Goal: Task Accomplishment & Management: Manage account settings

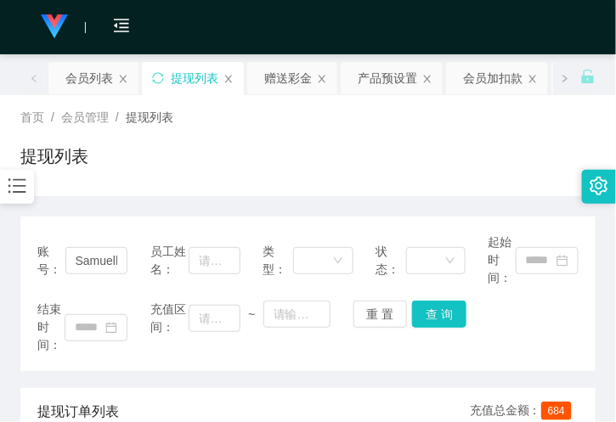
drag, startPoint x: 168, startPoint y: 197, endPoint x: 189, endPoint y: 90, distance: 108.9
click at [284, 83] on div "赠送彩金" at bounding box center [288, 78] width 48 height 32
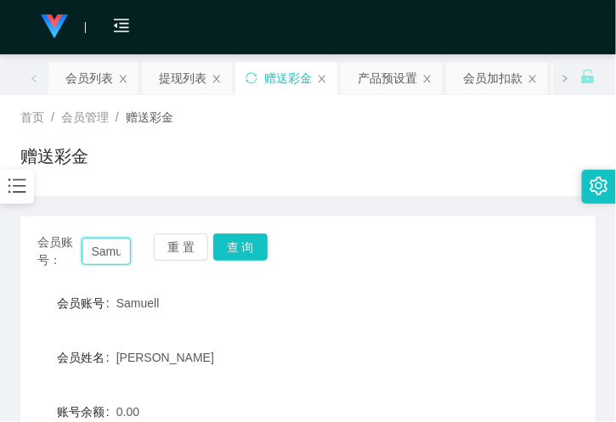
click at [104, 257] on input "Samuell" at bounding box center [106, 251] width 49 height 27
paste input "bryank"
type input "bryank"
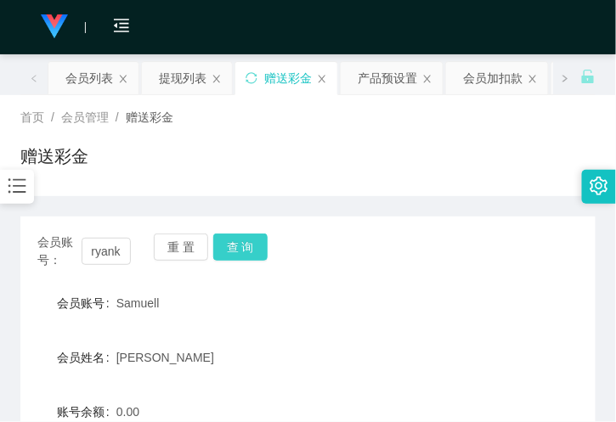
scroll to position [0, 0]
click at [258, 241] on button "查 询" at bounding box center [240, 247] width 54 height 27
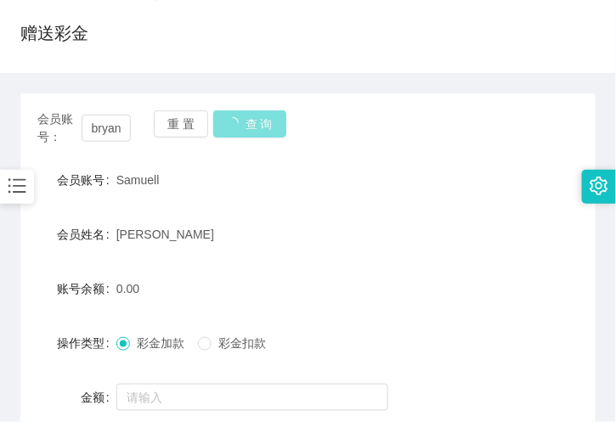
scroll to position [94, 0]
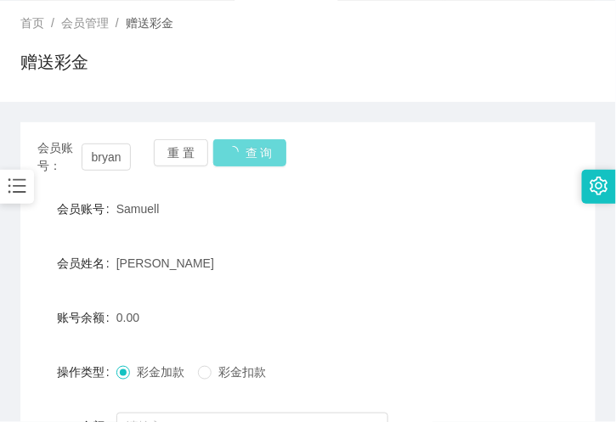
click at [369, 128] on div "会员账号： bryank 重 置 查 询 会员账号 Samuell 会员姓名 Samuel Tang Chung Siong 账号余额 0.00 操作类型 彩…" at bounding box center [307, 328] width 575 height 413
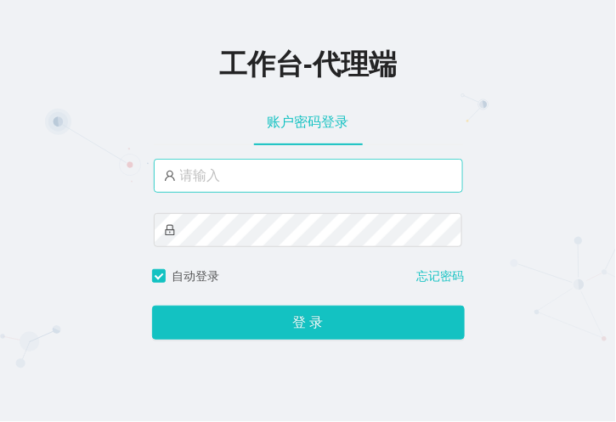
type input "jiansheng"
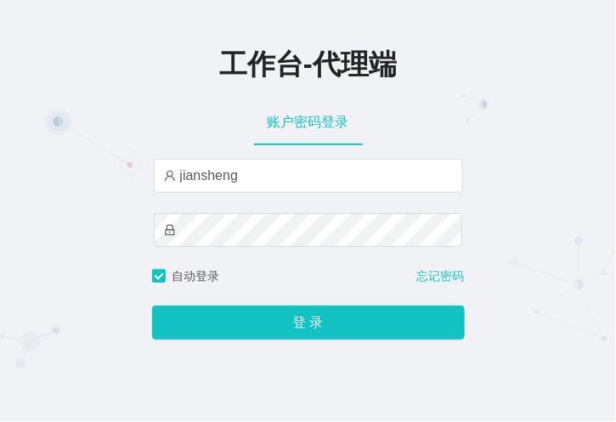
drag, startPoint x: 240, startPoint y: 173, endPoint x: 37, endPoint y: 133, distance: 206.9
click at [37, 133] on div "工作台-代理端 账户密码登录 jiansheng 自动登录 忘记密码 登 录" at bounding box center [308, 193] width 616 height 387
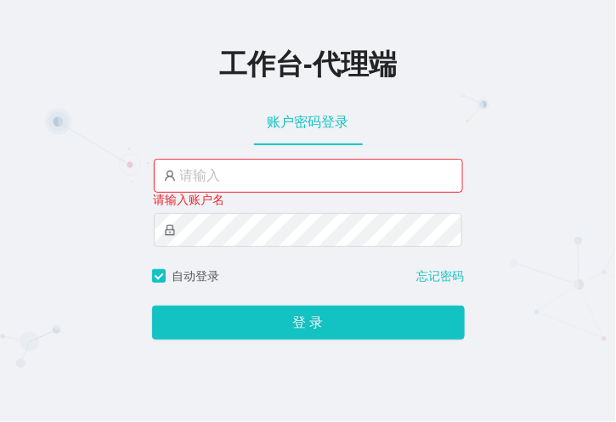
click at [245, 182] on input "text" at bounding box center [308, 176] width 309 height 34
type input "laosan"
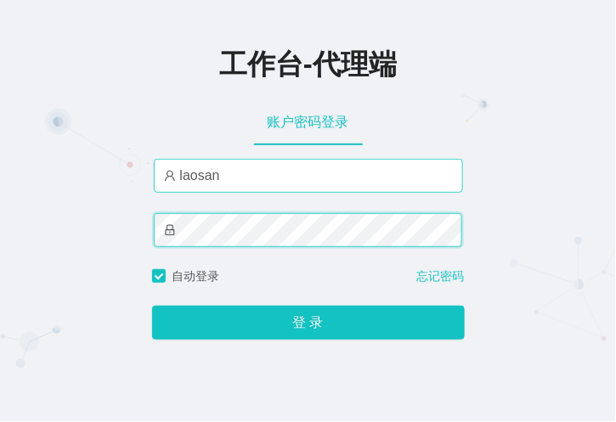
click at [152, 306] on button "登 录" at bounding box center [308, 323] width 313 height 34
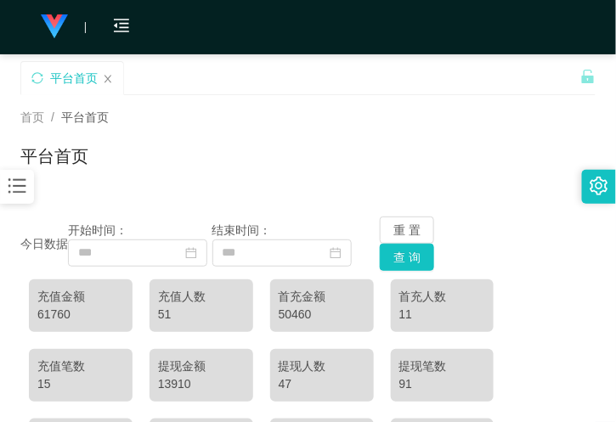
click at [74, 73] on div "平台首页" at bounding box center [74, 78] width 48 height 32
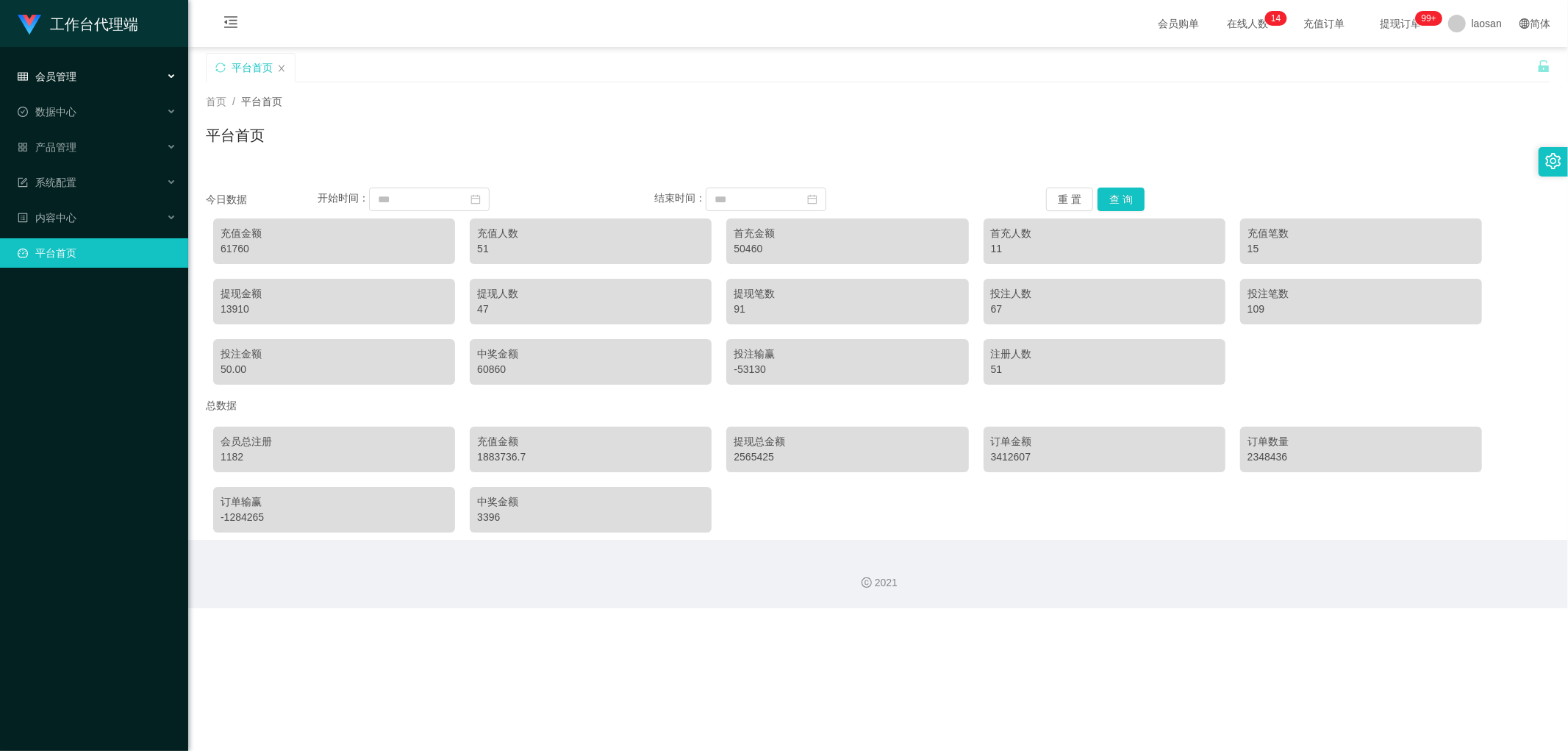
click at [88, 70] on div "会员管理" at bounding box center [94, 76] width 188 height 29
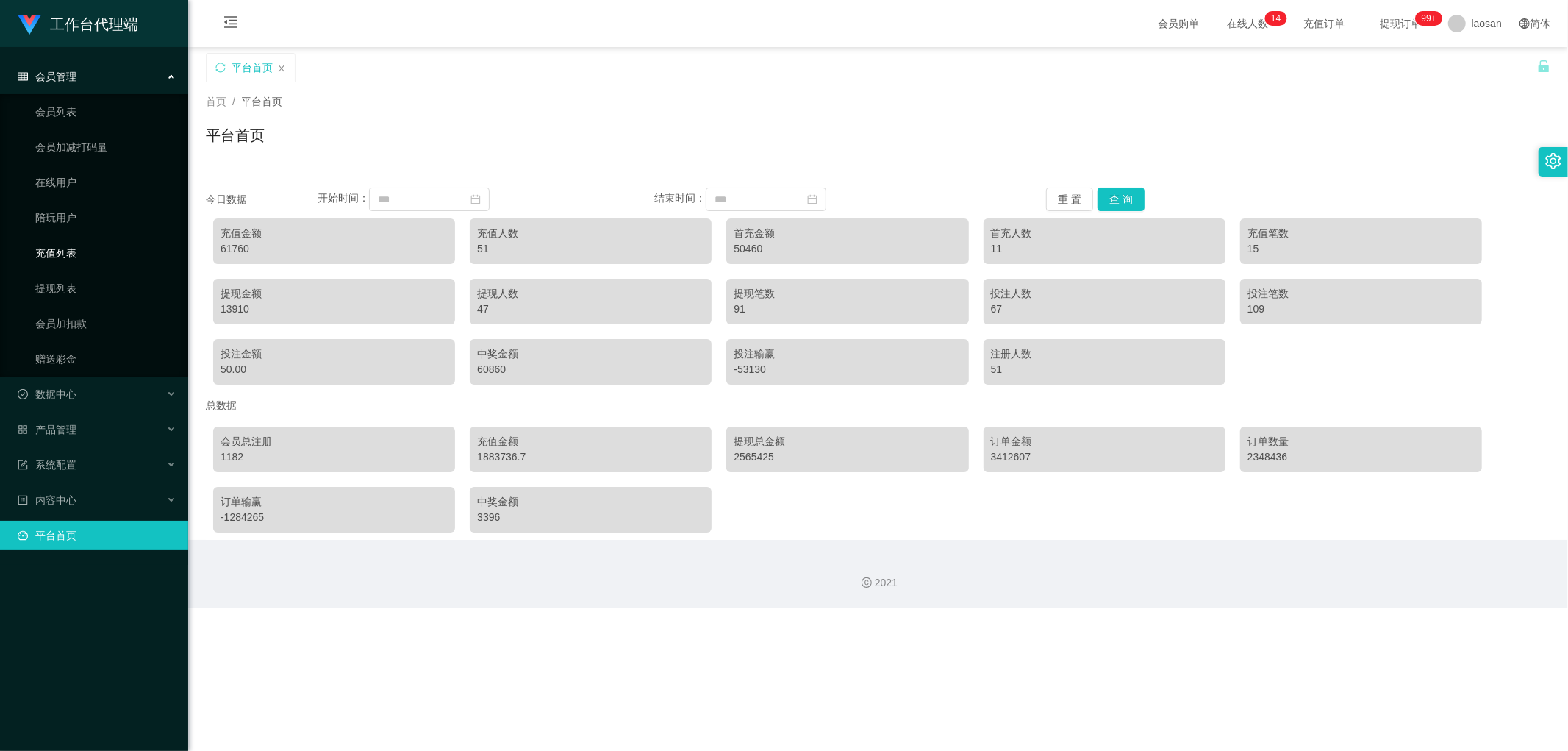
click at [81, 252] on link "充值列表" at bounding box center [106, 253] width 141 height 29
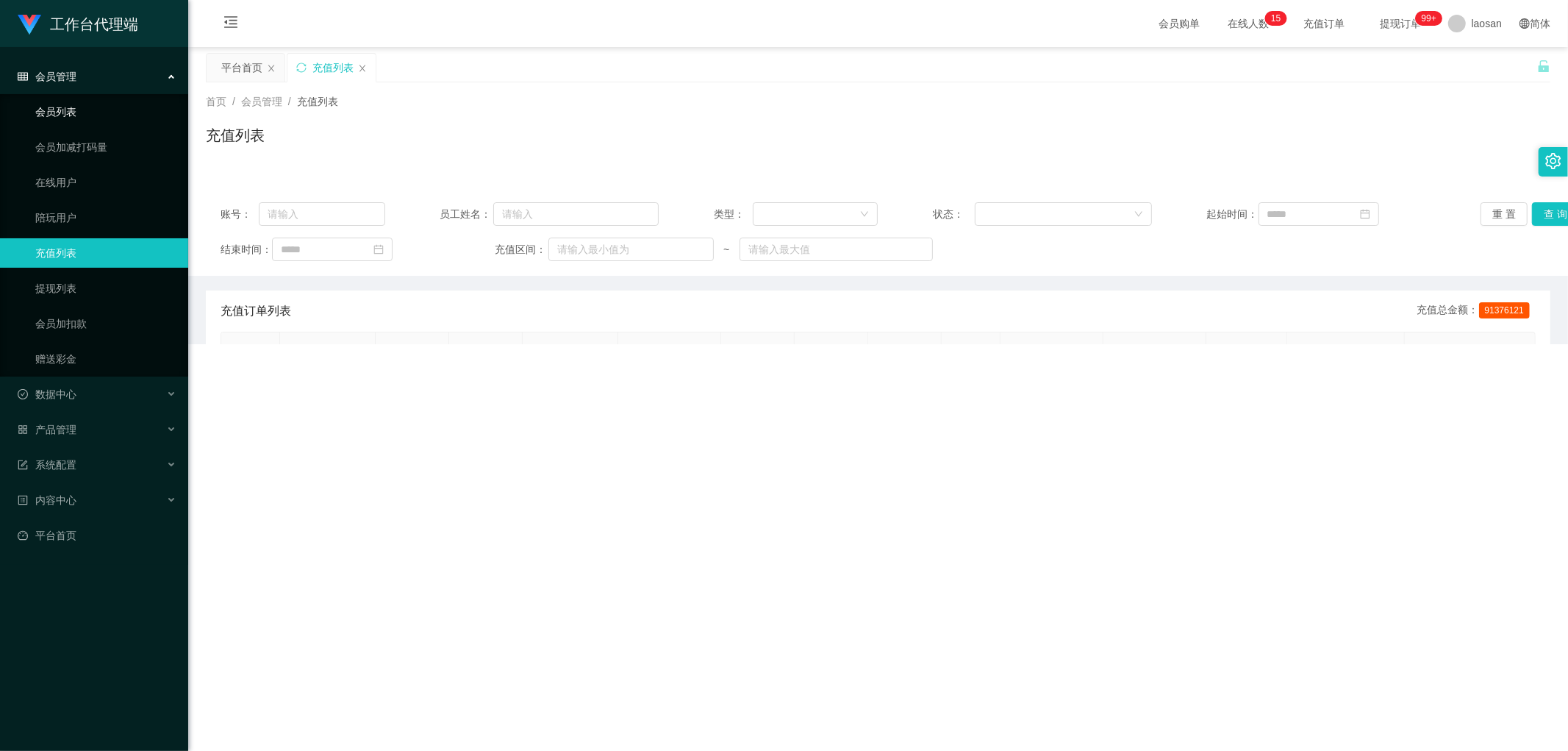
click at [85, 110] on link "会员列表" at bounding box center [106, 112] width 141 height 29
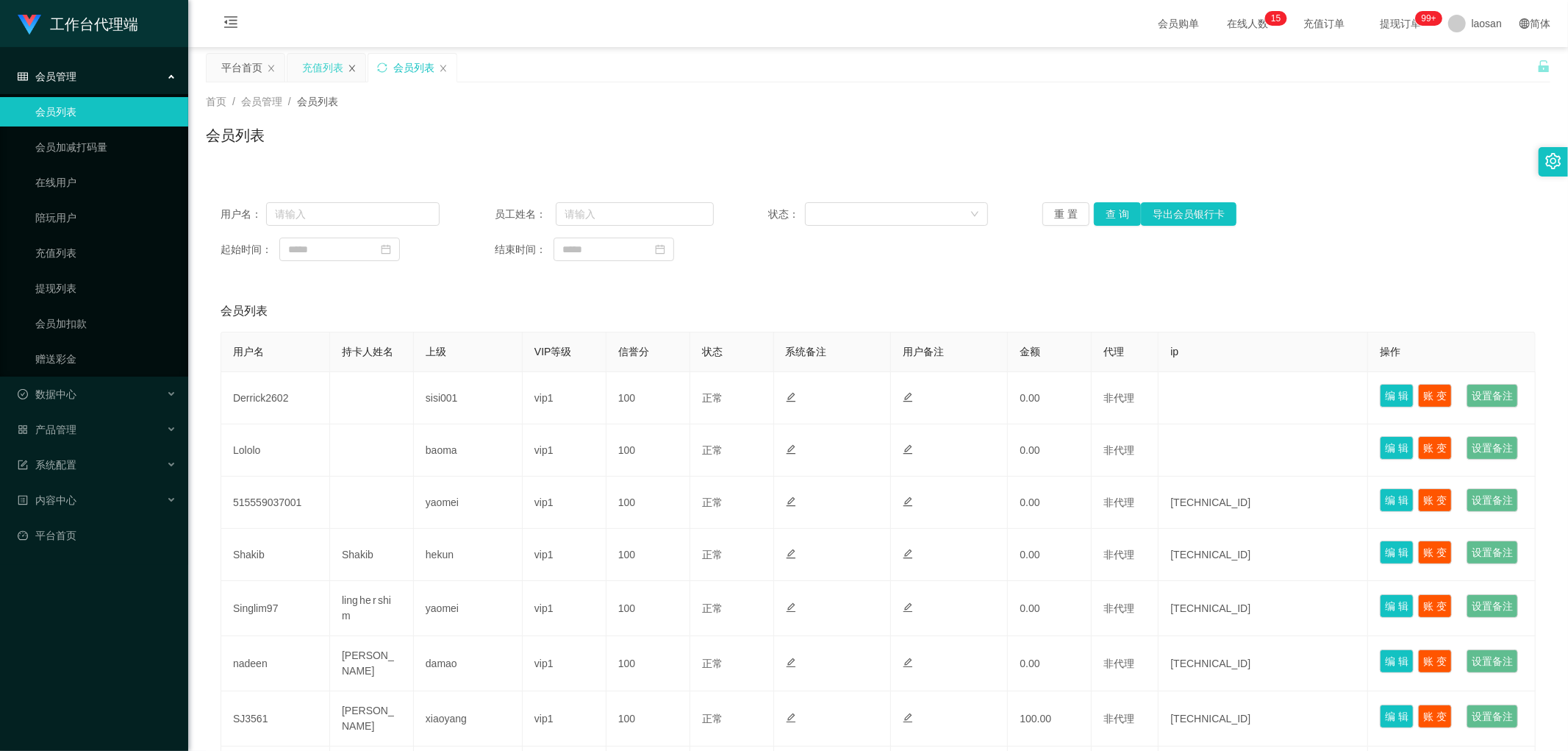
click at [352, 68] on icon "图标: close" at bounding box center [352, 68] width 6 height 7
click at [266, 66] on div "平台首页" at bounding box center [246, 68] width 78 height 28
click at [269, 67] on icon "图标: close" at bounding box center [271, 68] width 9 height 9
click at [72, 350] on link "赠送彩金" at bounding box center [106, 359] width 141 height 29
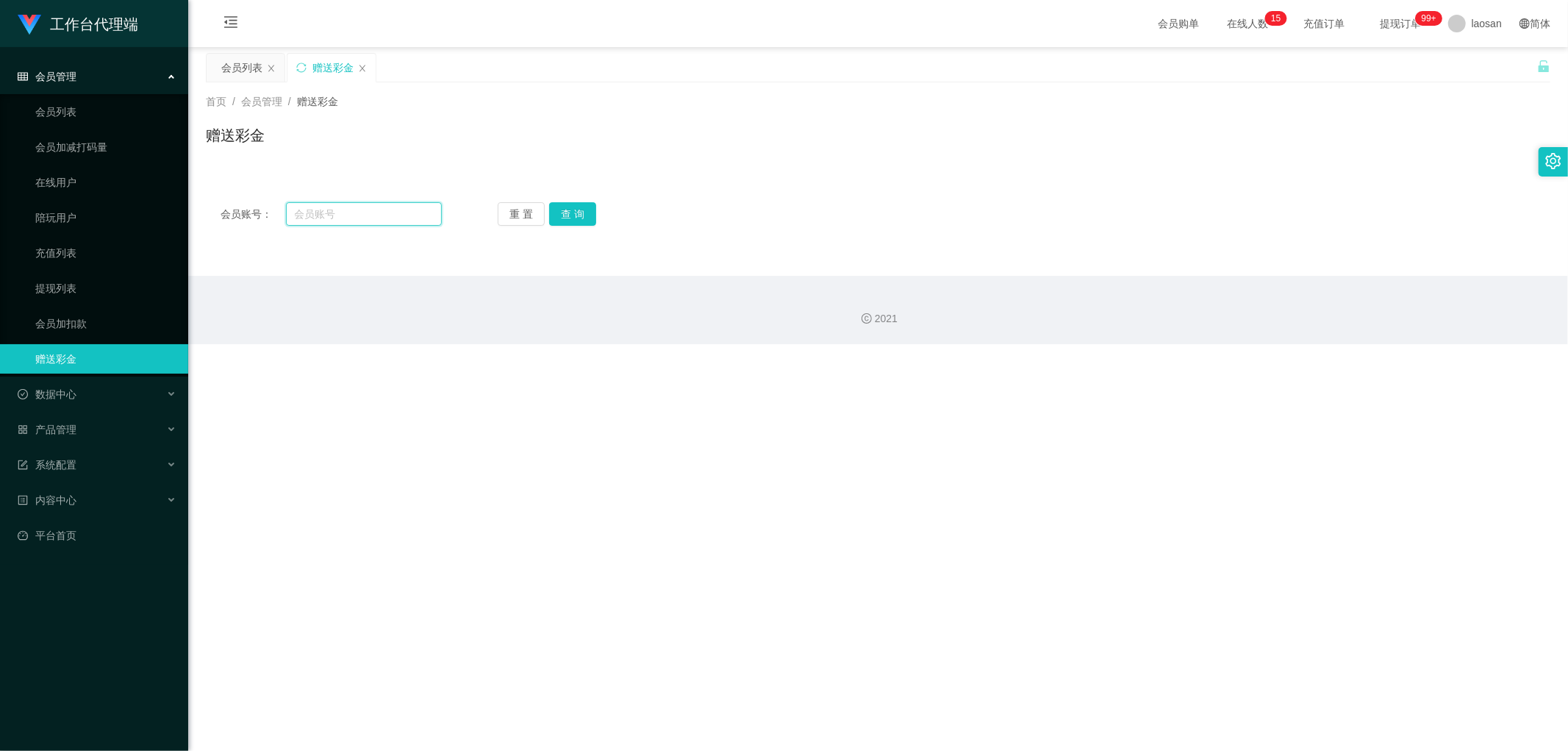
click at [339, 216] on input "text" at bounding box center [364, 214] width 157 height 23
paste input "bryank"
type input "bryank"
click at [532, 207] on button "查 询" at bounding box center [572, 214] width 47 height 23
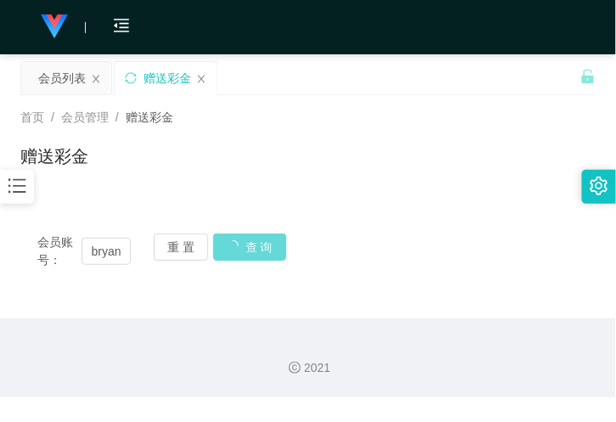
click at [425, 324] on div "2021" at bounding box center [308, 357] width 616 height 79
click at [208, 206] on div "会员账号： bryank 重 置 查 询 会员账号 会员姓名 账号余额 操作类型 彩金加款 彩金扣款 金额 确 定" at bounding box center [307, 241] width 575 height 90
click at [239, 248] on div "重 置 查 询" at bounding box center [200, 252] width 93 height 36
drag, startPoint x: 233, startPoint y: 211, endPoint x: 233, endPoint y: 199, distance: 11.9
click at [233, 210] on div "会员账号： bryank 重 置 查 询 会员账号 会员姓名 账号余额 操作类型 彩金加款 彩金扣款 金额 确 定" at bounding box center [307, 241] width 575 height 90
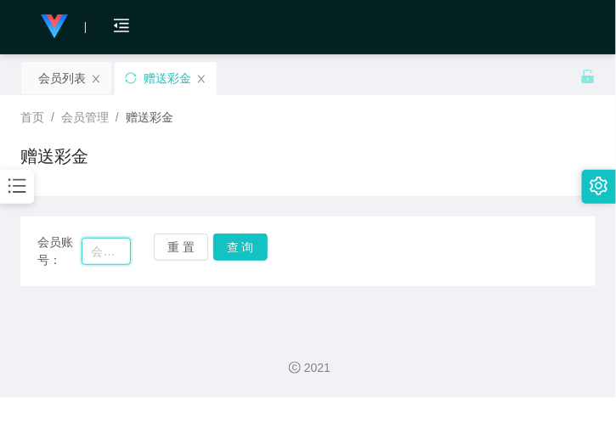
drag, startPoint x: 0, startPoint y: 0, endPoint x: 111, endPoint y: 261, distance: 283.5
click at [111, 261] on input "text" at bounding box center [106, 251] width 49 height 27
click at [113, 259] on input "text" at bounding box center [106, 251] width 49 height 27
paste input "bryank"
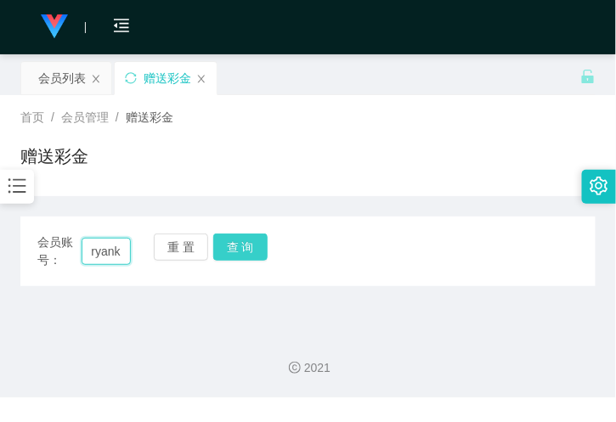
type input "bryank"
click at [244, 234] on button "查 询" at bounding box center [240, 247] width 54 height 27
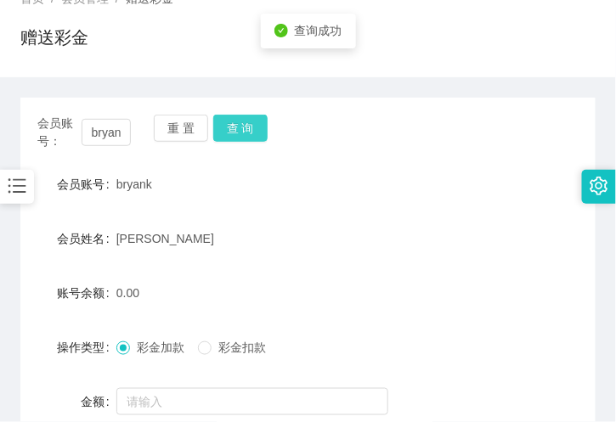
scroll to position [189, 0]
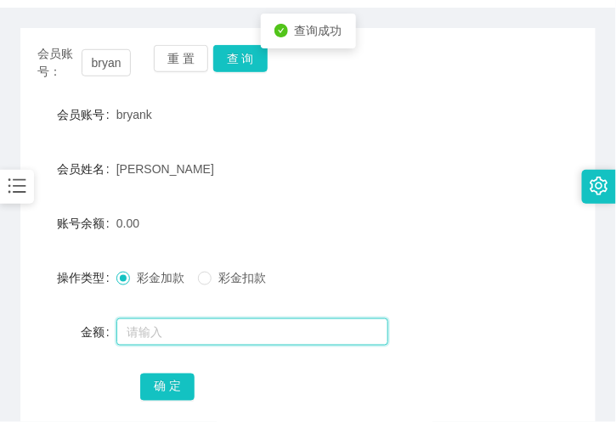
click at [164, 330] on input "text" at bounding box center [252, 331] width 272 height 27
type input "100"
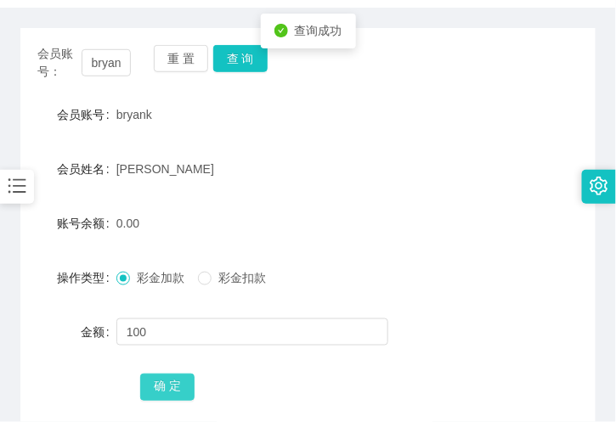
click at [164, 378] on button "确 定" at bounding box center [167, 387] width 54 height 27
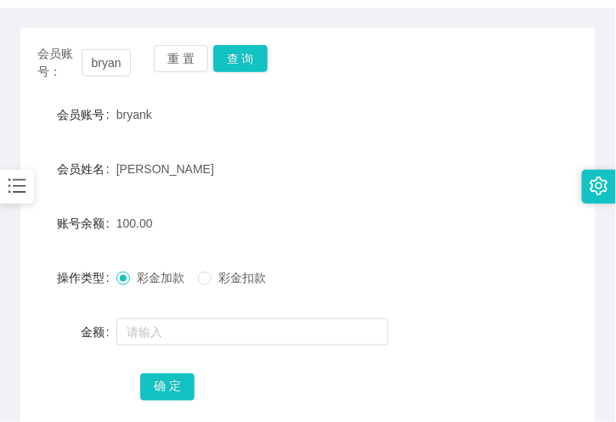
click at [187, 108] on div "bryank" at bounding box center [283, 115] width 335 height 34
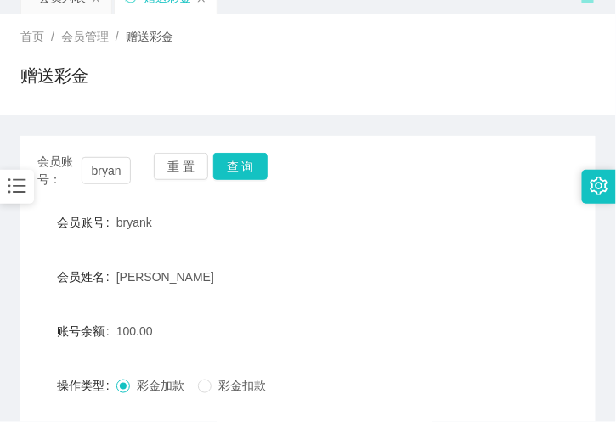
scroll to position [0, 0]
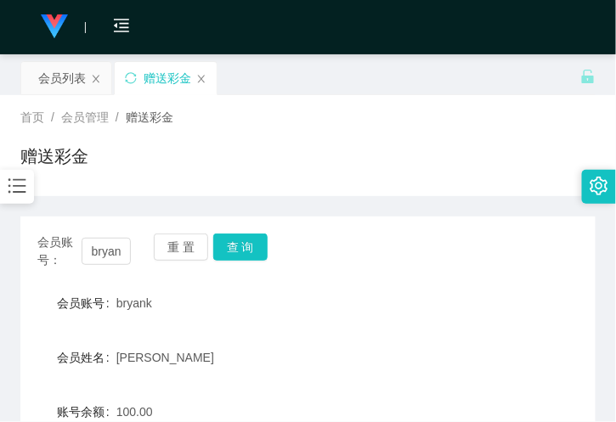
click at [12, 189] on icon "图标: bars" at bounding box center [17, 186] width 22 height 22
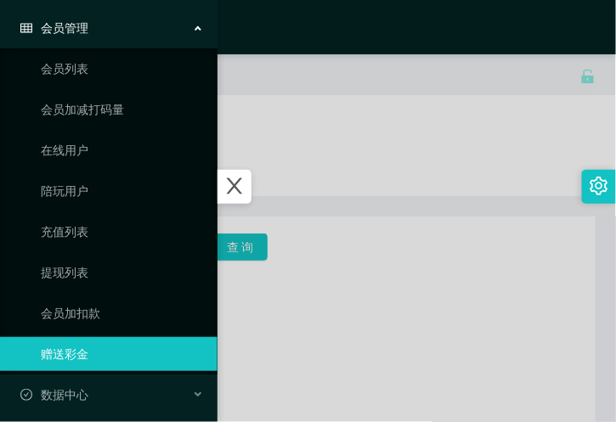
scroll to position [94, 0]
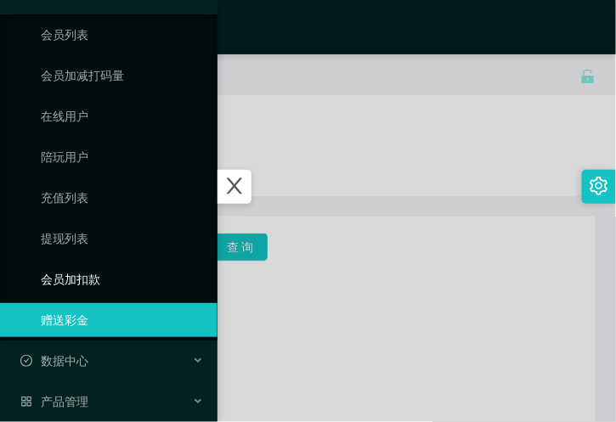
click at [91, 277] on link "会员加扣款" at bounding box center [122, 279] width 163 height 34
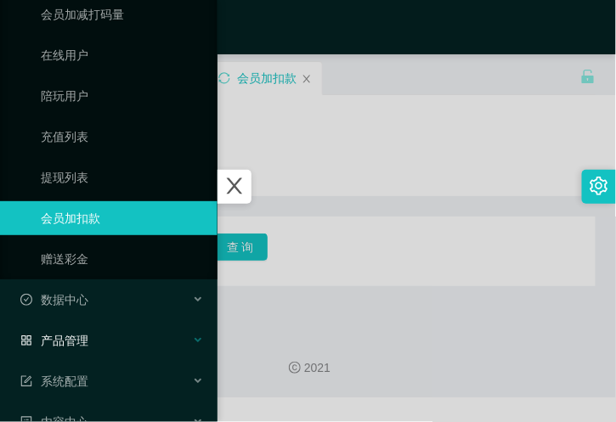
scroll to position [189, 0]
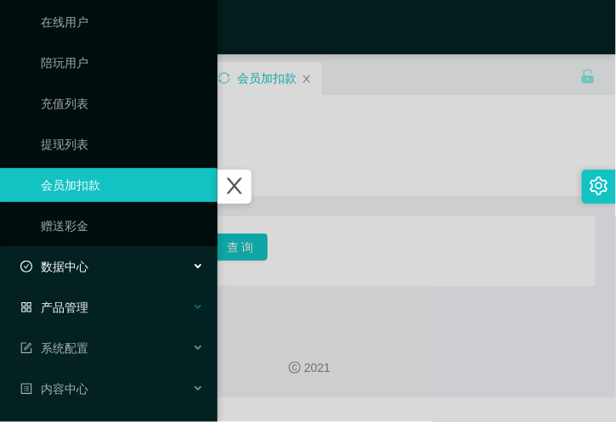
click at [86, 302] on span "产品管理" at bounding box center [54, 308] width 68 height 14
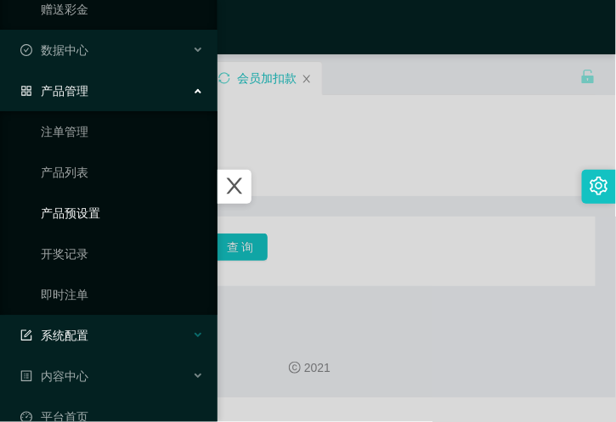
scroll to position [433, 0]
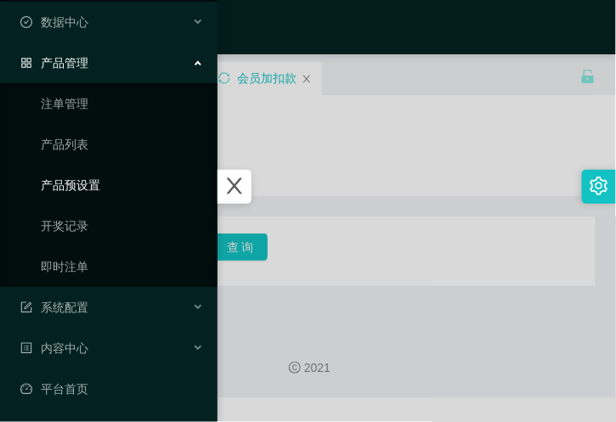
click at [88, 181] on link "产品预设置" at bounding box center [122, 185] width 163 height 34
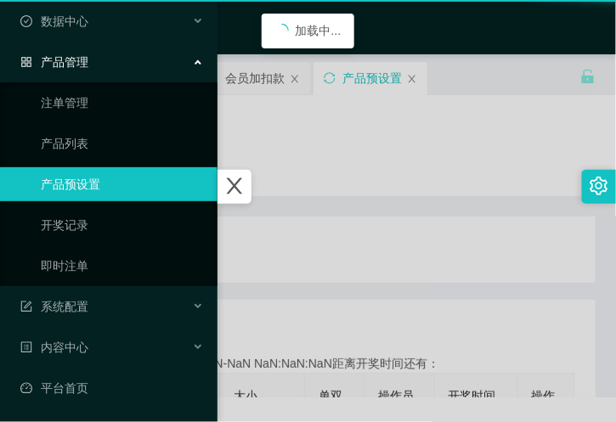
scroll to position [107, 0]
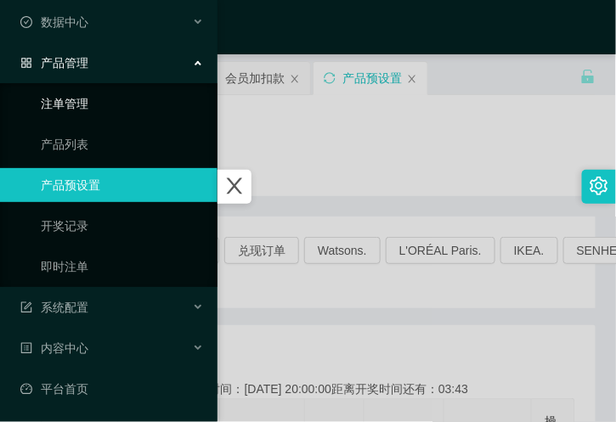
click at [88, 115] on link "注单管理" at bounding box center [122, 104] width 163 height 34
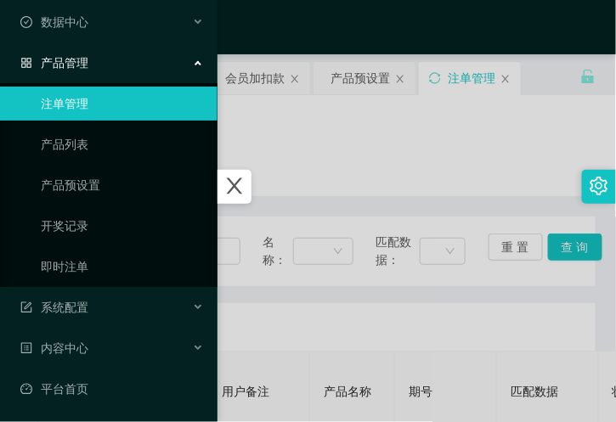
click at [245, 184] on icon "图标: close" at bounding box center [234, 186] width 22 height 22
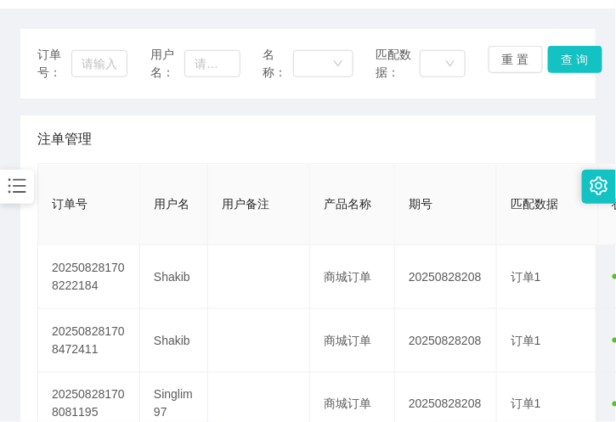
scroll to position [189, 0]
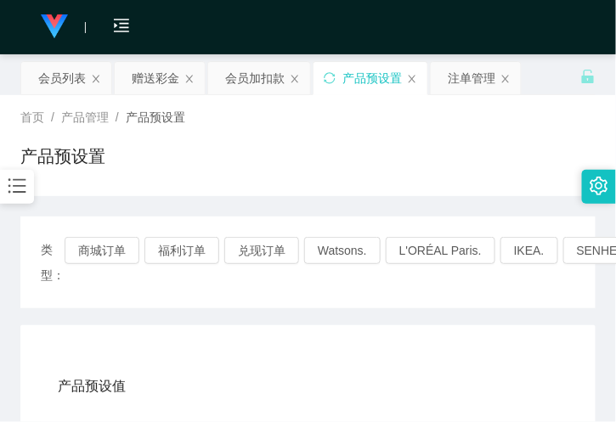
click at [136, 193] on div "首页 / 产品管理 / 产品预设置 / 产品预设置" at bounding box center [308, 145] width 616 height 101
click at [63, 85] on div "会员列表" at bounding box center [62, 78] width 48 height 32
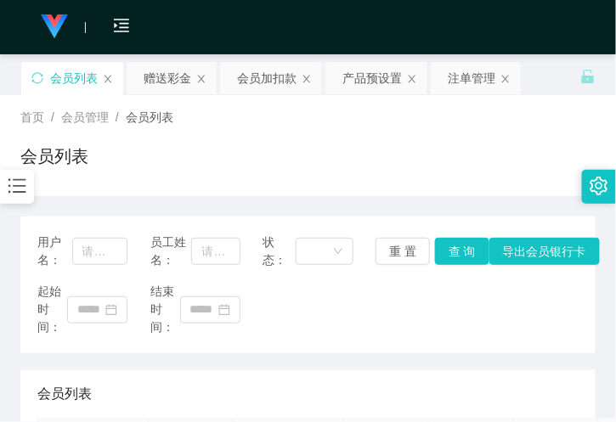
drag, startPoint x: 445, startPoint y: 198, endPoint x: 435, endPoint y: 184, distance: 17.0
click at [20, 195] on icon "图标: bars" at bounding box center [17, 186] width 22 height 22
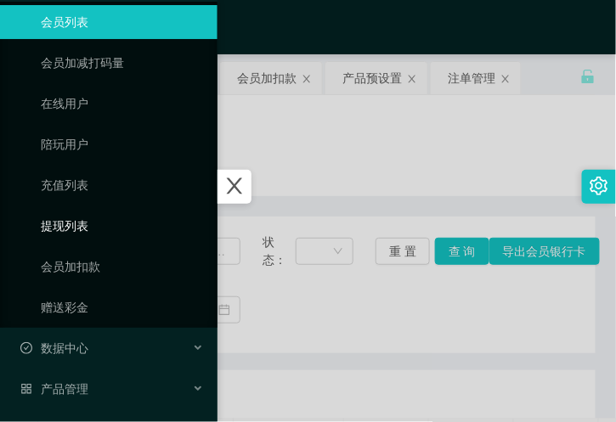
click at [81, 227] on link "提现列表" at bounding box center [122, 226] width 163 height 34
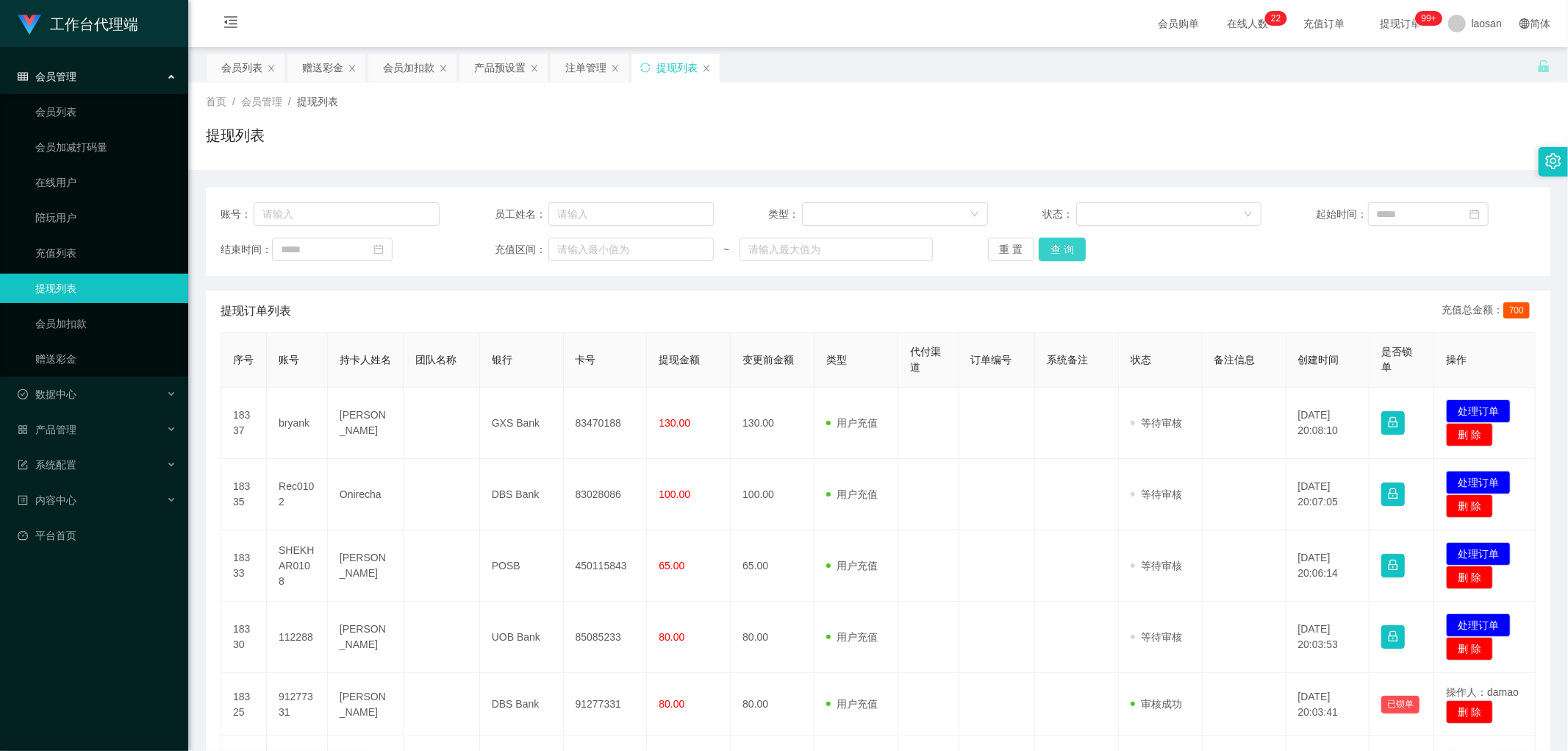
click at [532, 237] on button "查 询" at bounding box center [1062, 249] width 47 height 23
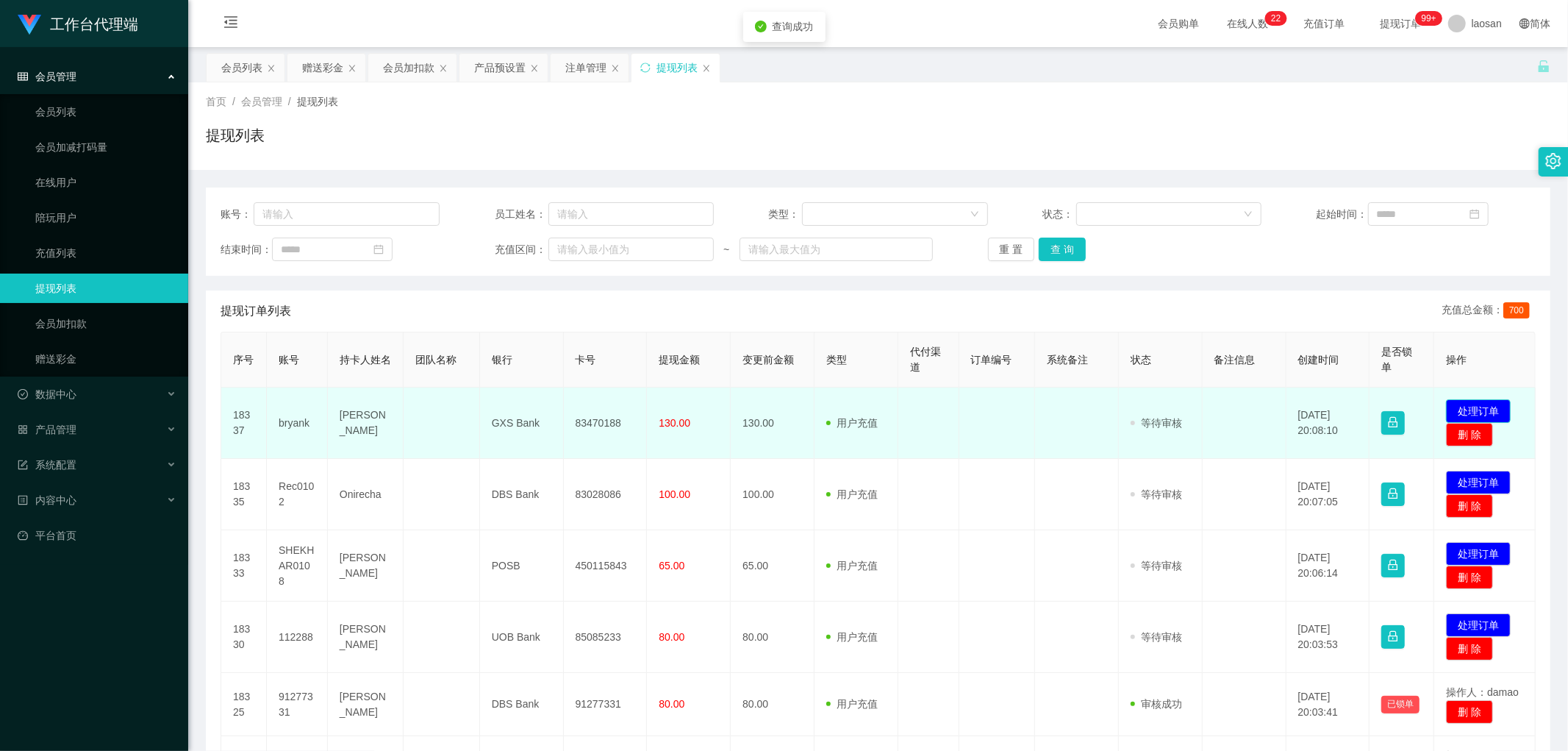
click at [532, 365] on button "处理订单" at bounding box center [1478, 411] width 65 height 23
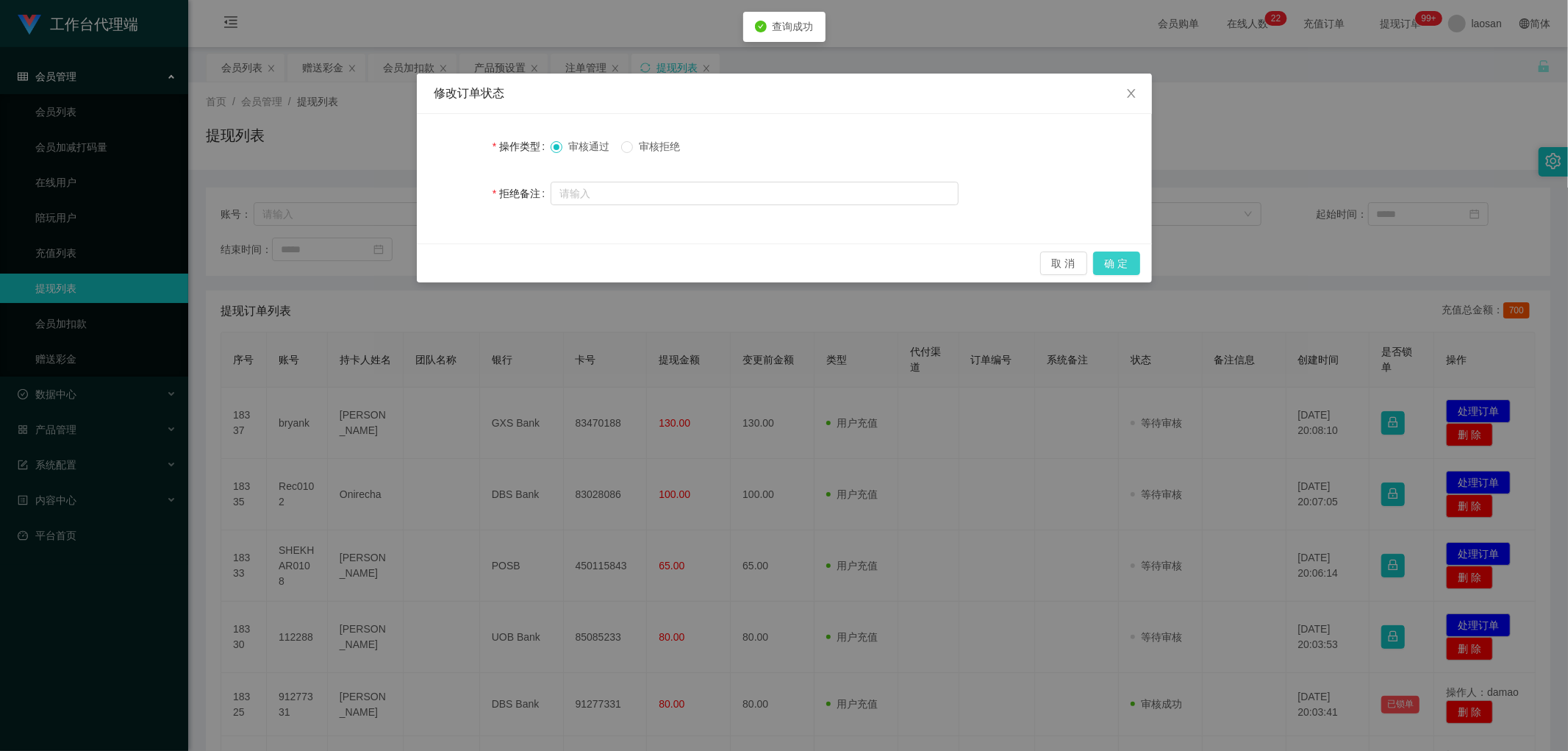
click at [532, 268] on button "确 定" at bounding box center [1117, 262] width 47 height 23
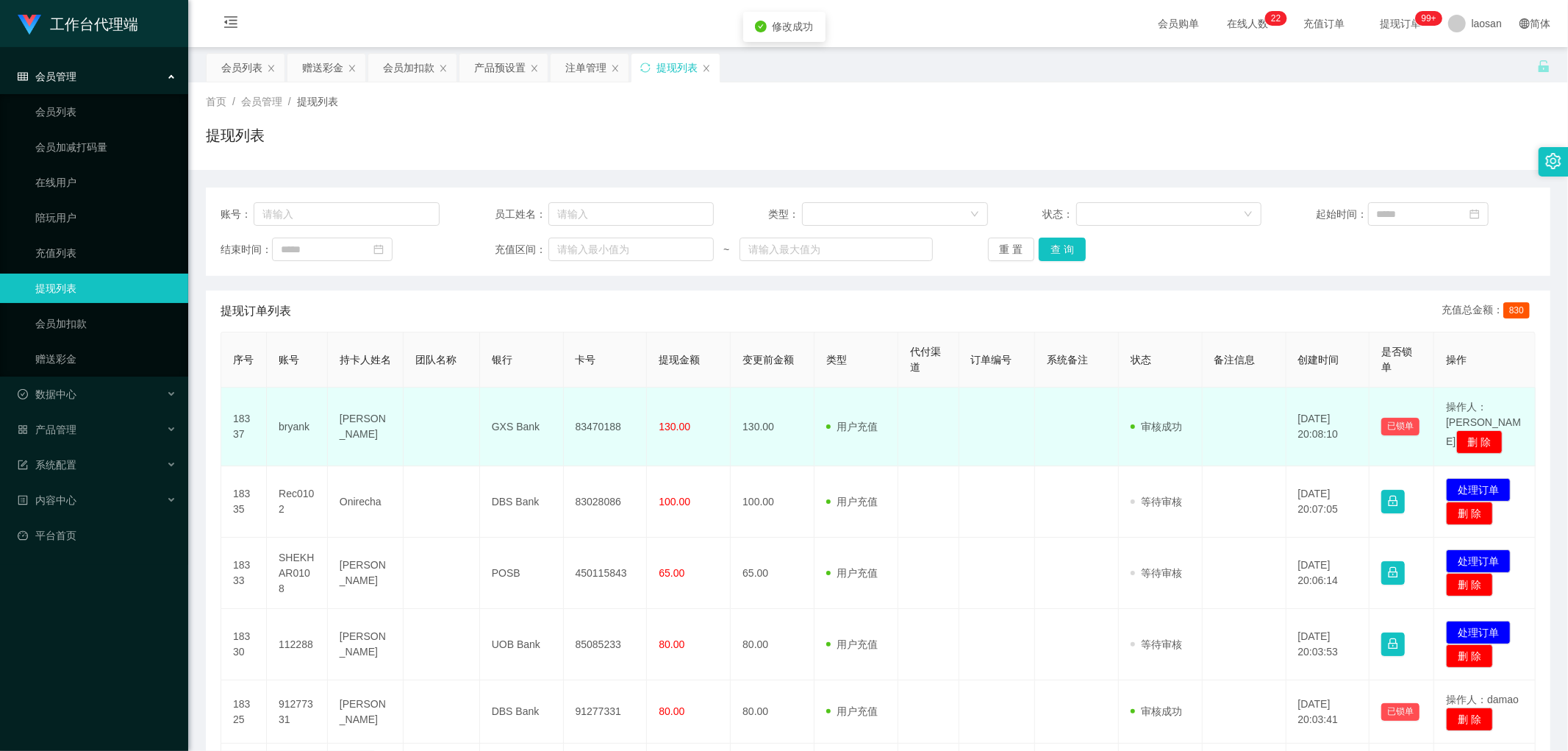
click at [532, 365] on td "83470188" at bounding box center [605, 427] width 84 height 79
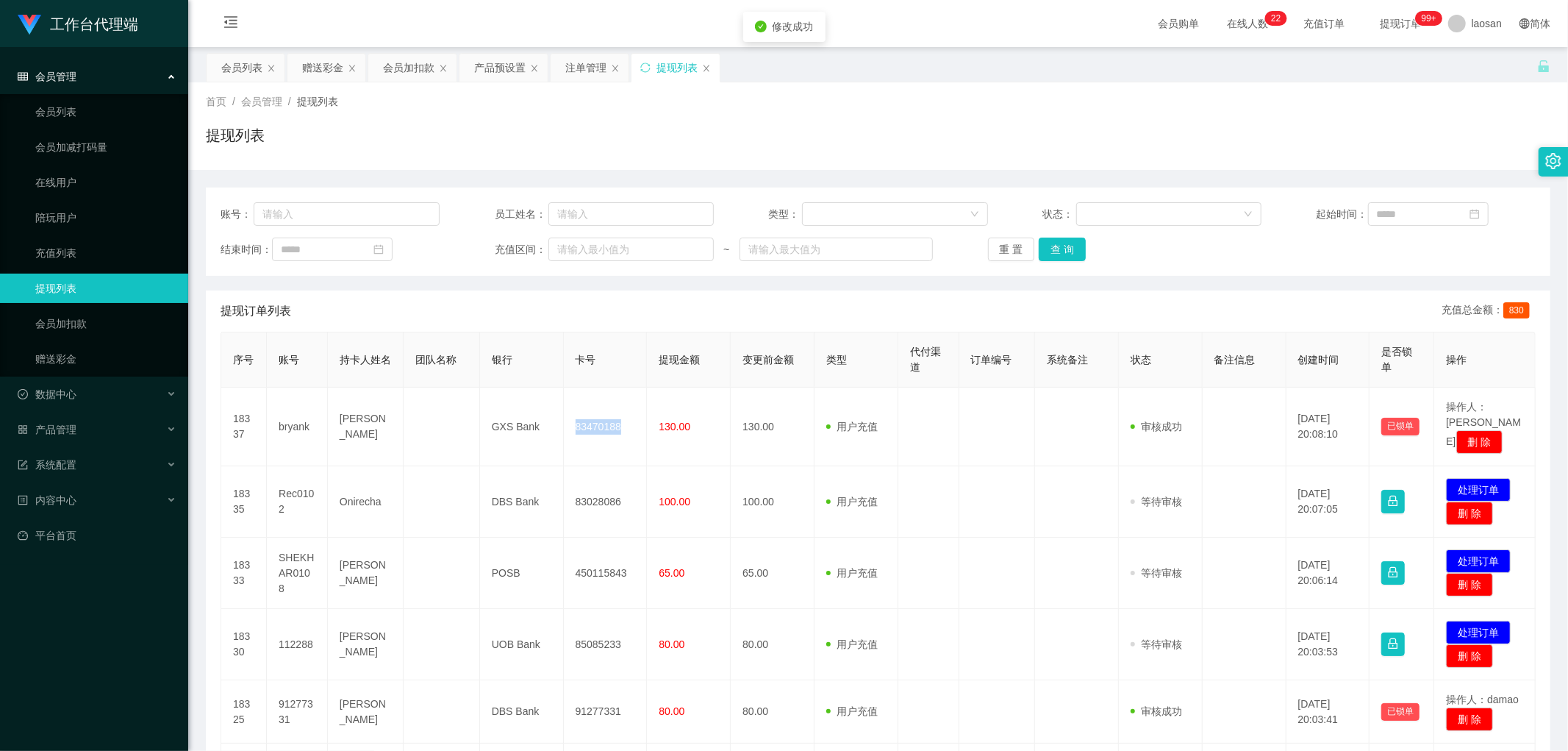
copy td "83470188"
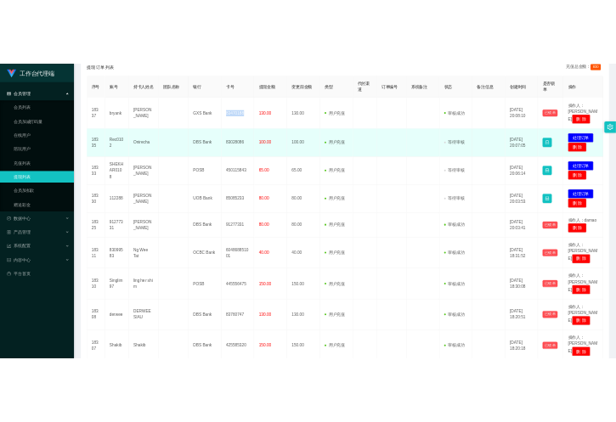
scroll to position [377, 0]
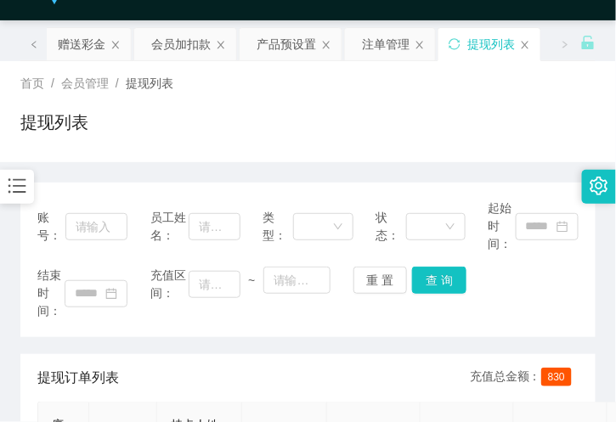
scroll to position [0, 0]
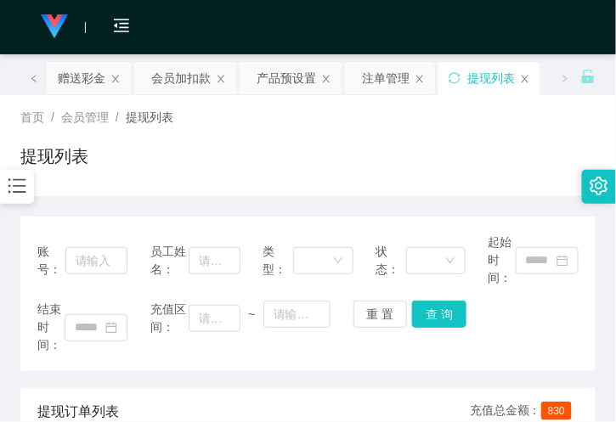
drag, startPoint x: 82, startPoint y: 78, endPoint x: 87, endPoint y: 104, distance: 26.0
click at [82, 78] on div "赠送彩金" at bounding box center [82, 78] width 48 height 32
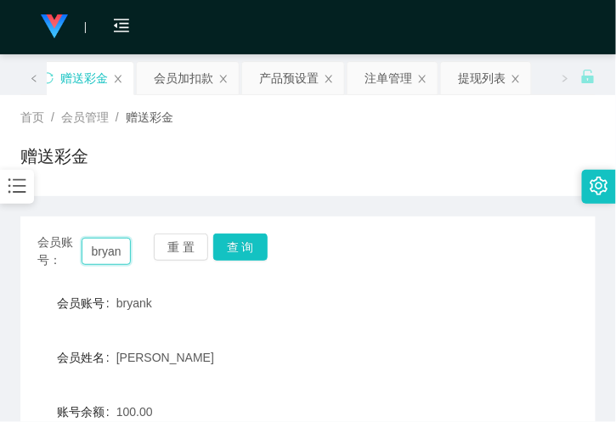
click at [107, 246] on input "bryank" at bounding box center [106, 251] width 49 height 27
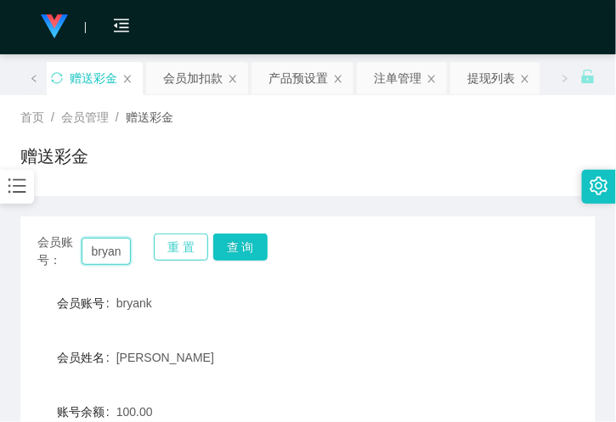
paste input "Samuell"
type input "Samuell"
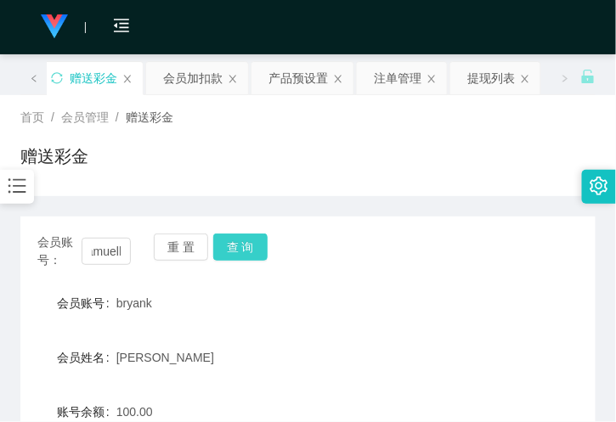
click at [213, 255] on button "查 询" at bounding box center [240, 247] width 54 height 27
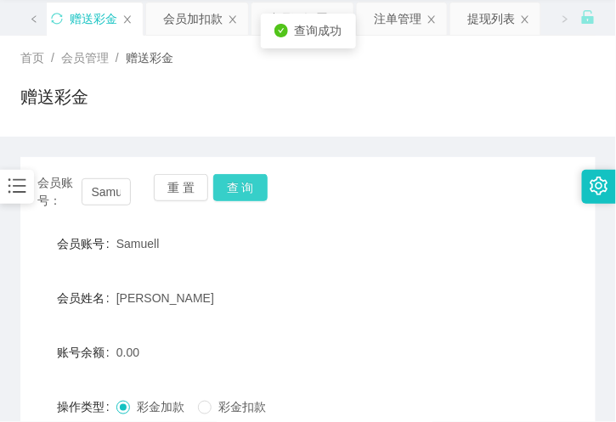
scroll to position [283, 0]
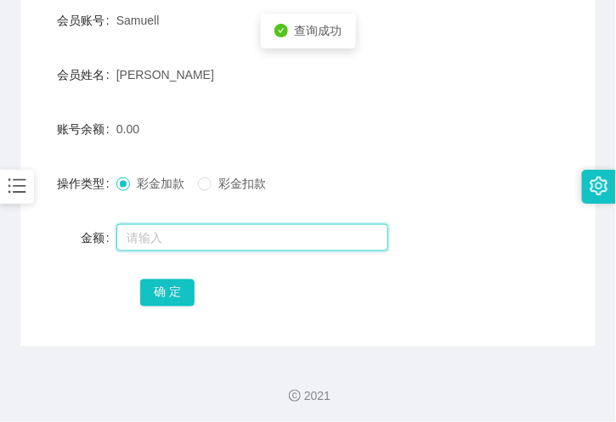
click at [140, 239] on input "text" at bounding box center [252, 237] width 272 height 27
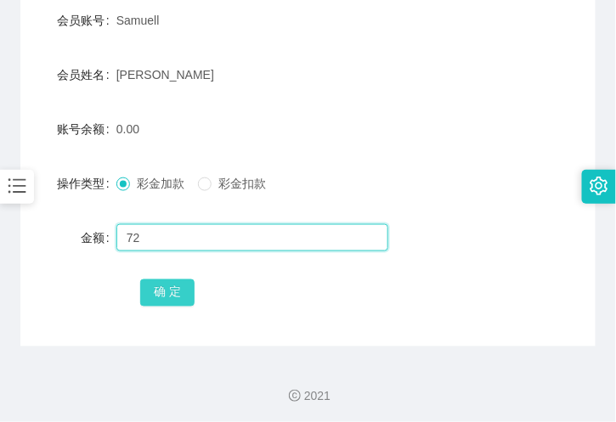
type input "72"
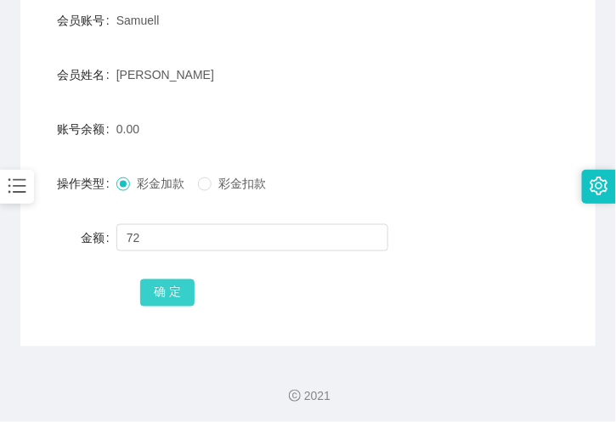
click at [182, 297] on button "确 定" at bounding box center [167, 292] width 54 height 27
drag, startPoint x: 150, startPoint y: 125, endPoint x: 151, endPoint y: 115, distance: 9.4
click at [150, 125] on div "72.00" at bounding box center [283, 129] width 335 height 34
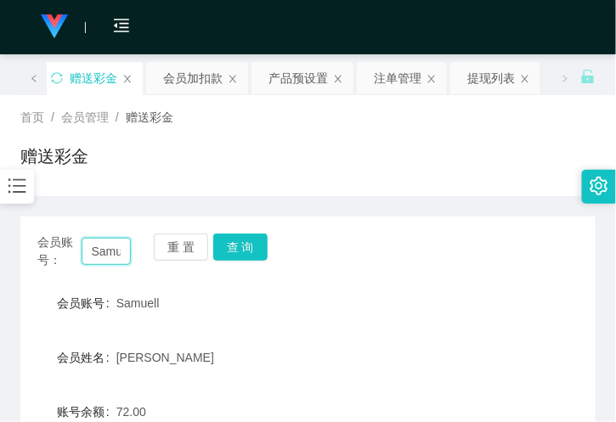
click at [112, 243] on input "Samuell" at bounding box center [106, 251] width 49 height 27
paste input "bryank"
type input "bryank"
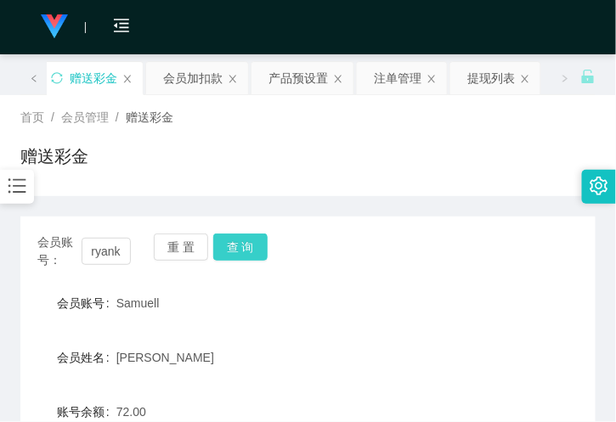
click at [228, 246] on button "查 询" at bounding box center [240, 247] width 54 height 27
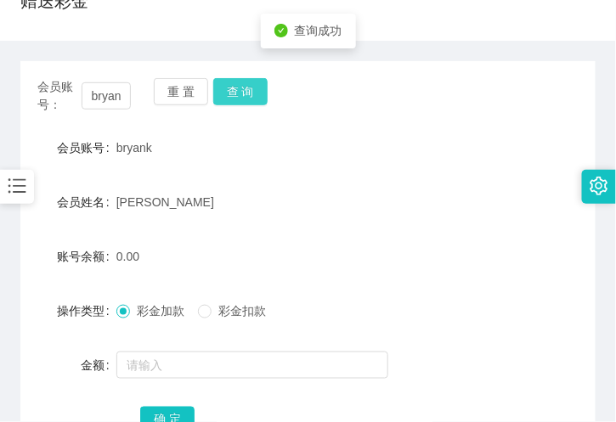
scroll to position [189, 0]
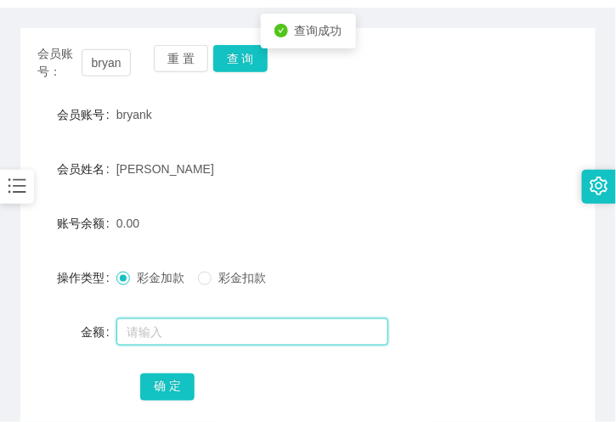
click at [157, 327] on input "text" at bounding box center [252, 331] width 272 height 27
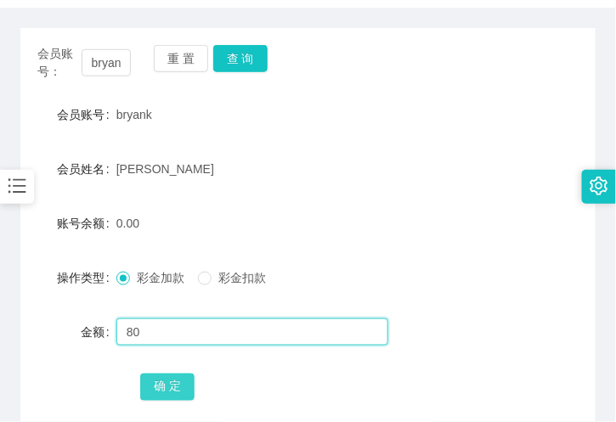
type input "80"
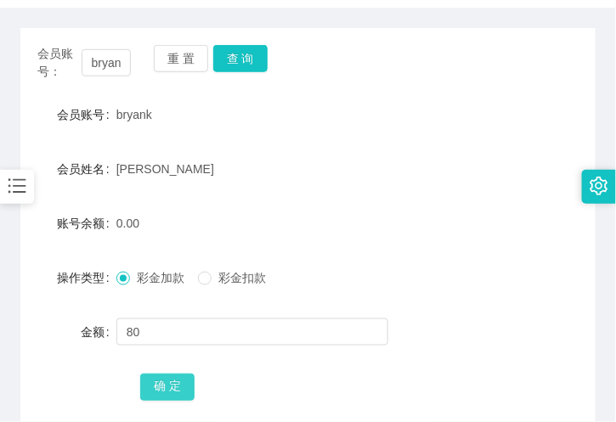
click at [173, 387] on button "确 定" at bounding box center [167, 387] width 54 height 27
click at [300, 162] on div "[PERSON_NAME]" at bounding box center [283, 169] width 335 height 34
click at [402, 117] on div "bryank" at bounding box center [283, 115] width 335 height 34
click at [166, 104] on div "bryank" at bounding box center [283, 115] width 335 height 34
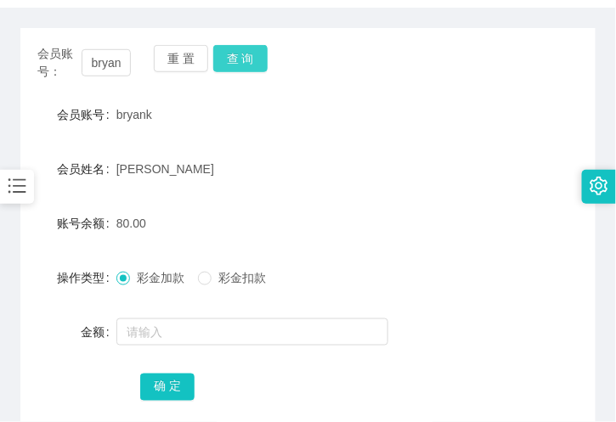
click at [246, 55] on button "查 询" at bounding box center [240, 58] width 54 height 27
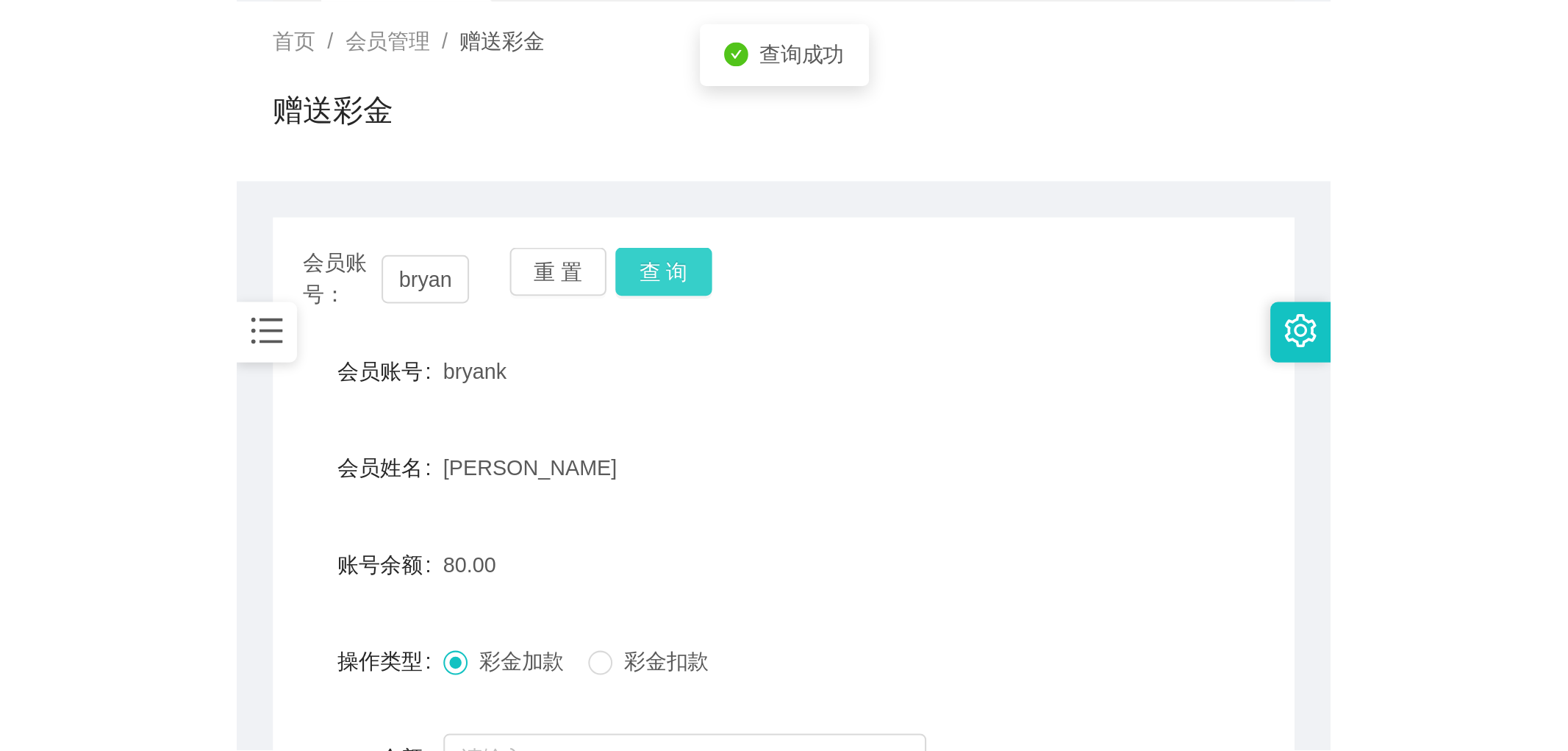
scroll to position [0, 0]
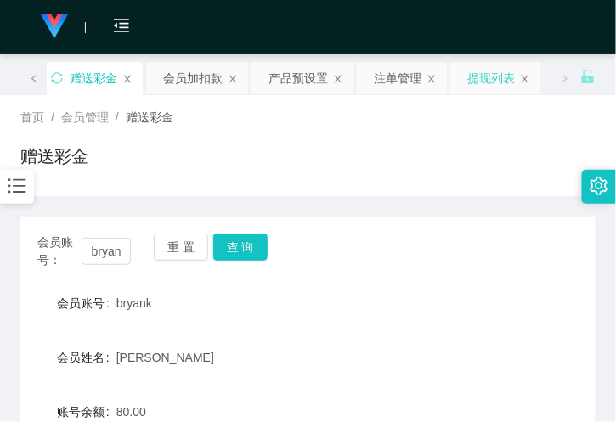
click at [491, 86] on div "提现列表" at bounding box center [491, 78] width 48 height 32
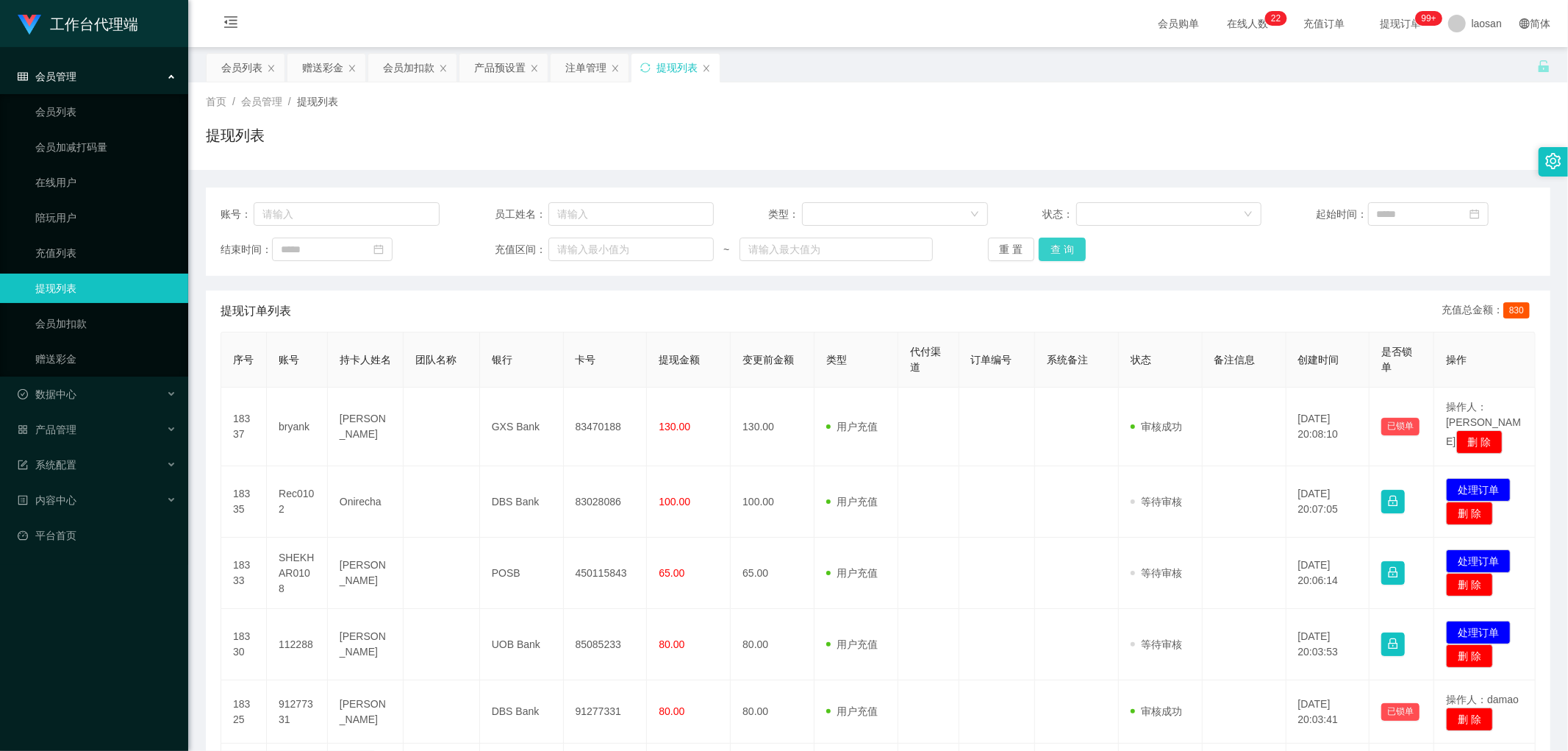
click at [532, 252] on button "查 询" at bounding box center [1062, 249] width 47 height 23
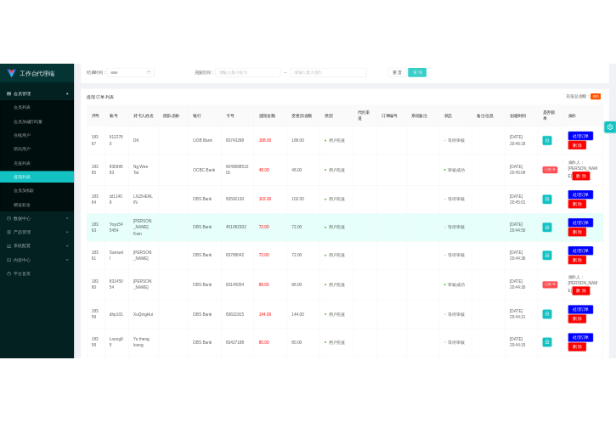
scroll to position [283, 0]
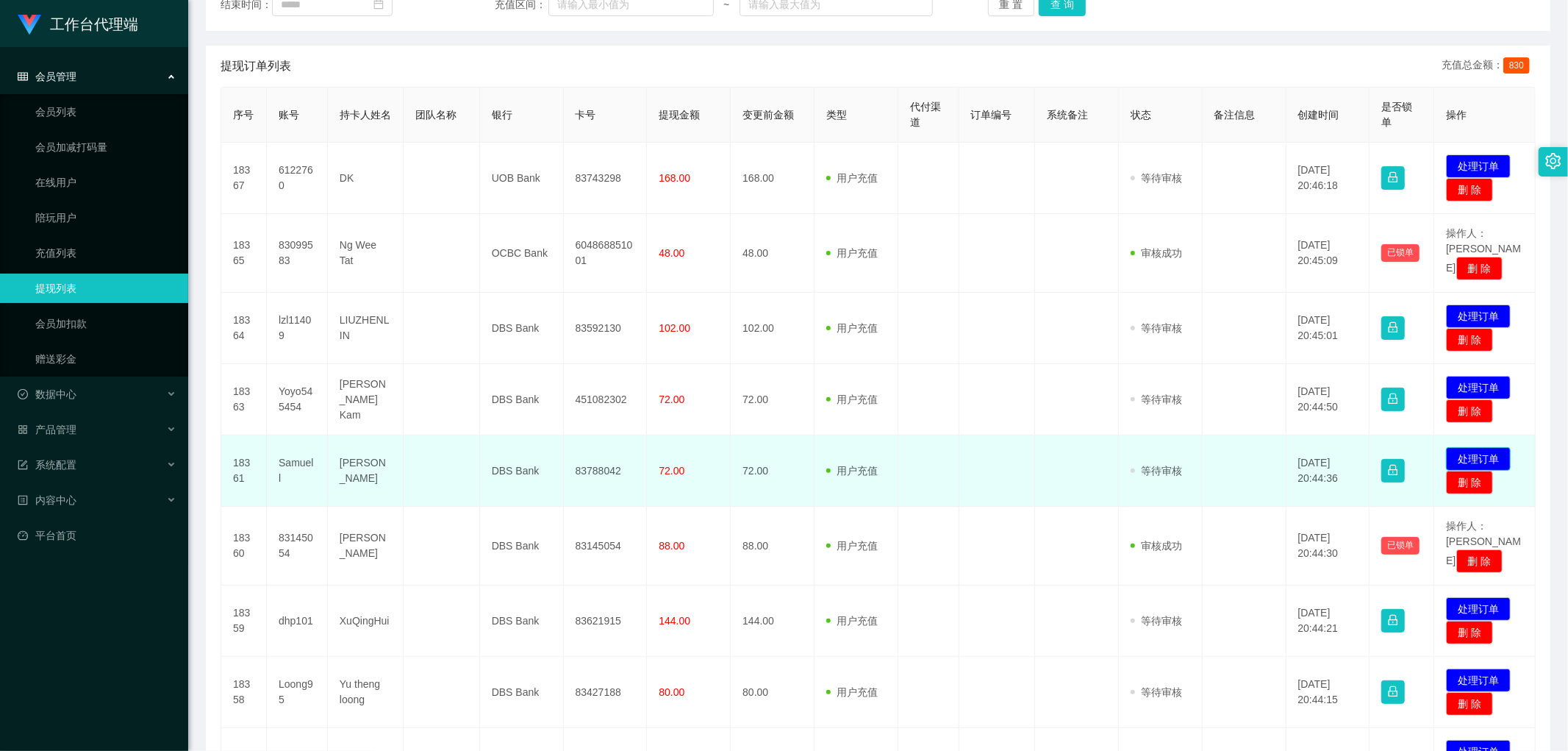
click at [532, 365] on button "处理订单" at bounding box center [1478, 458] width 65 height 23
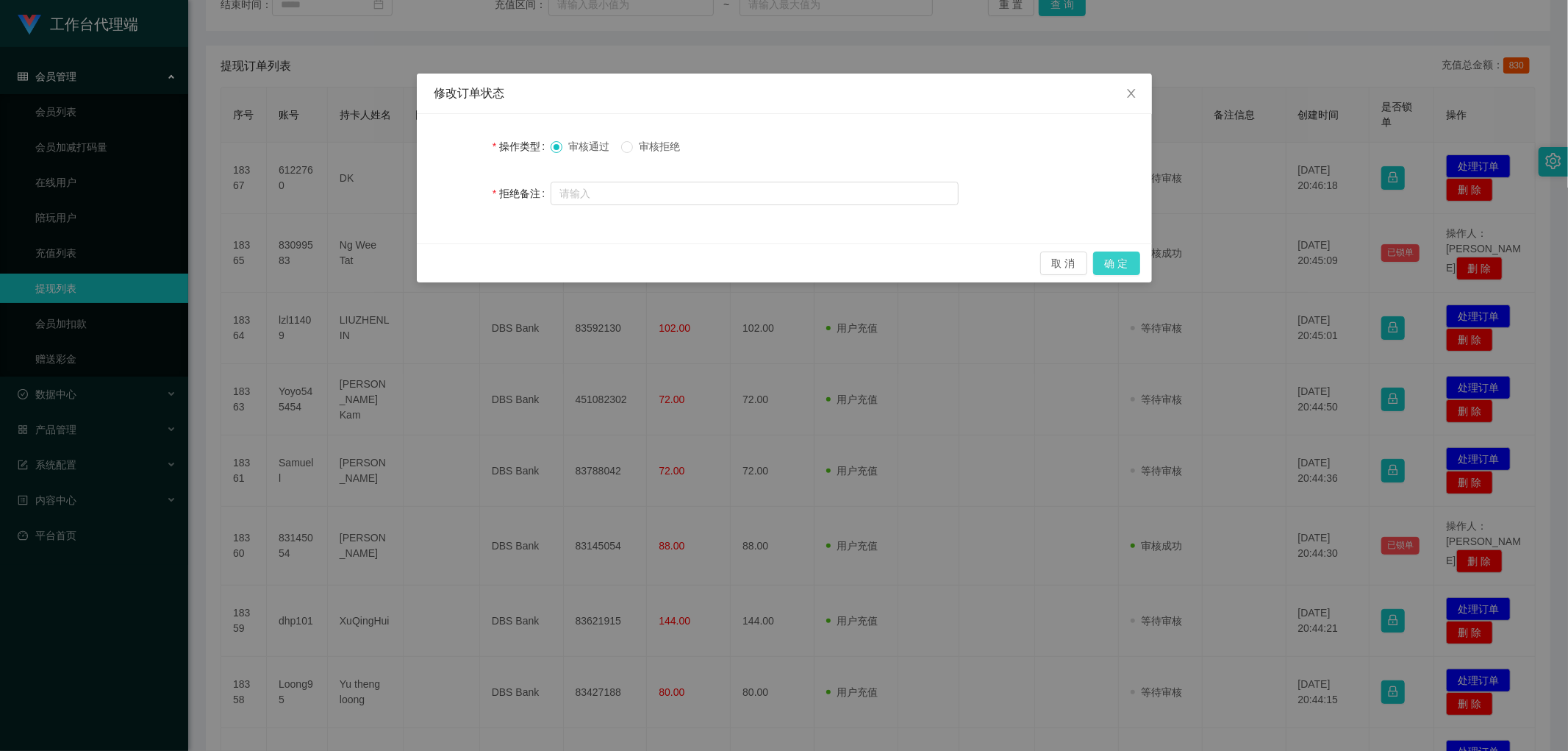
click at [532, 257] on button "确 定" at bounding box center [1117, 262] width 47 height 23
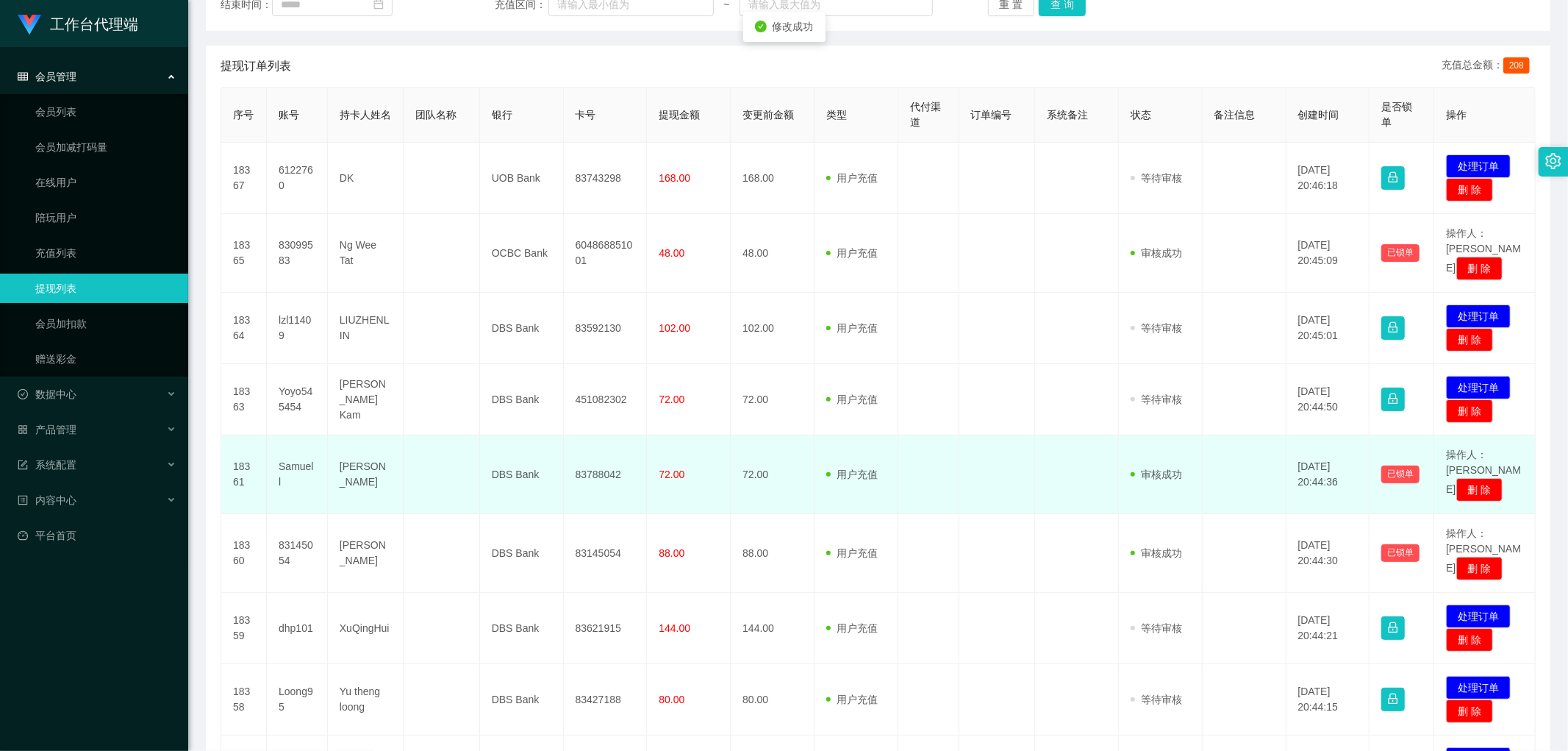
click at [532, 365] on td "83788042" at bounding box center [605, 475] width 84 height 79
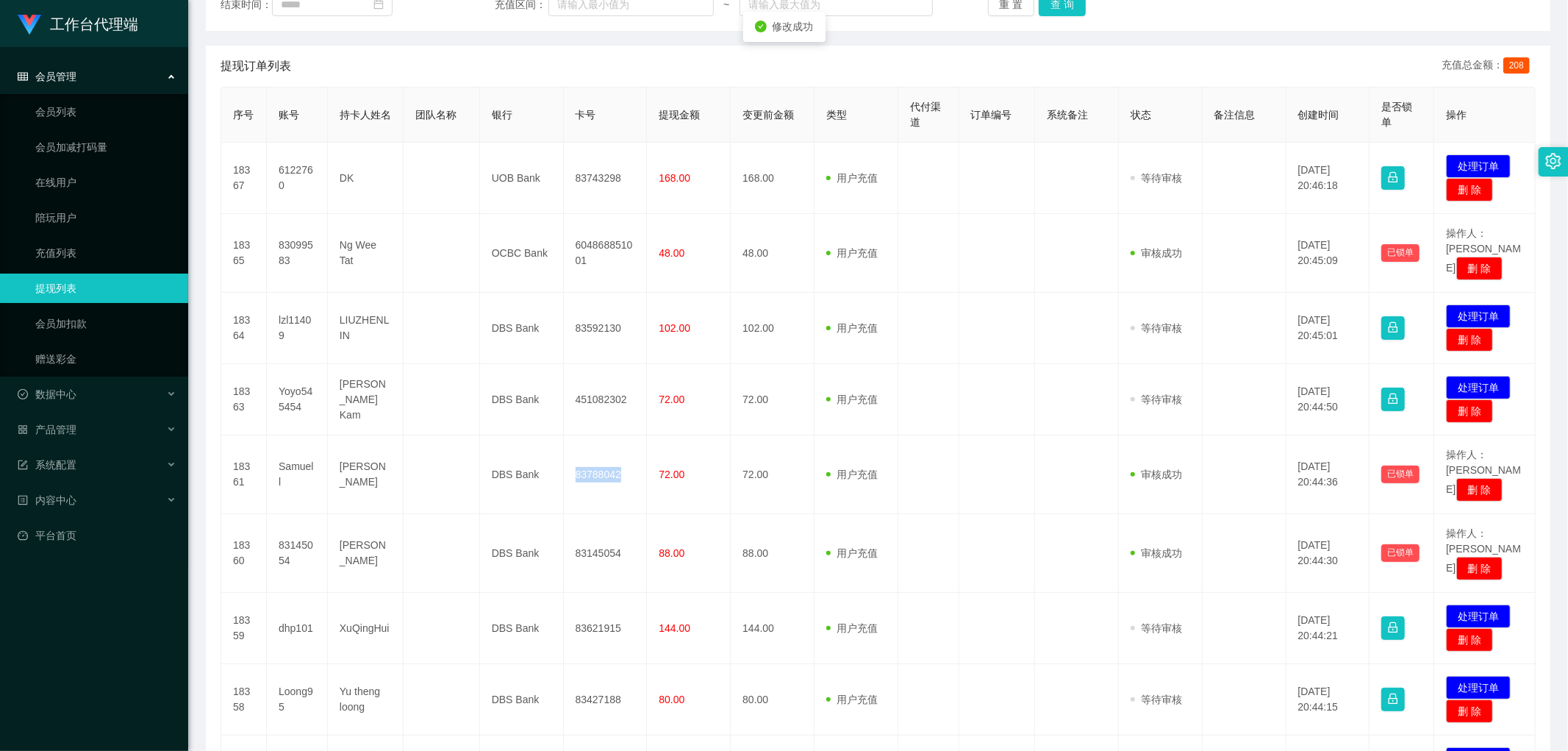
copy td "83788042"
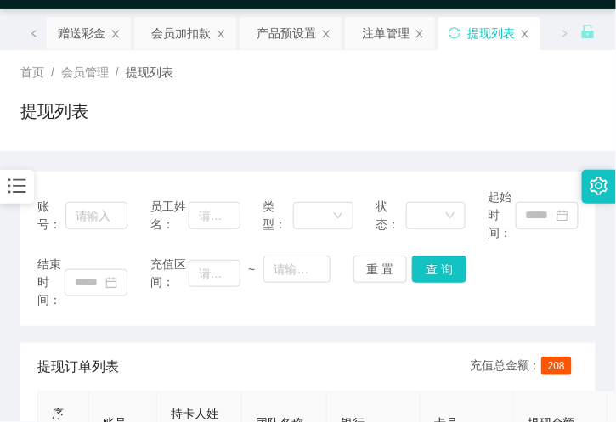
scroll to position [0, 0]
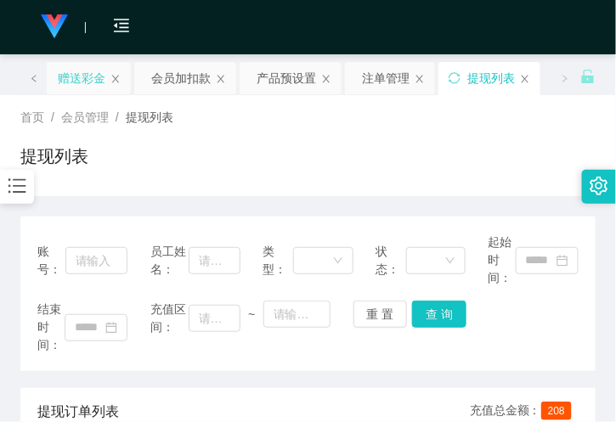
drag, startPoint x: 63, startPoint y: 83, endPoint x: 75, endPoint y: 88, distance: 12.9
click at [63, 83] on div "赠送彩金" at bounding box center [82, 78] width 48 height 32
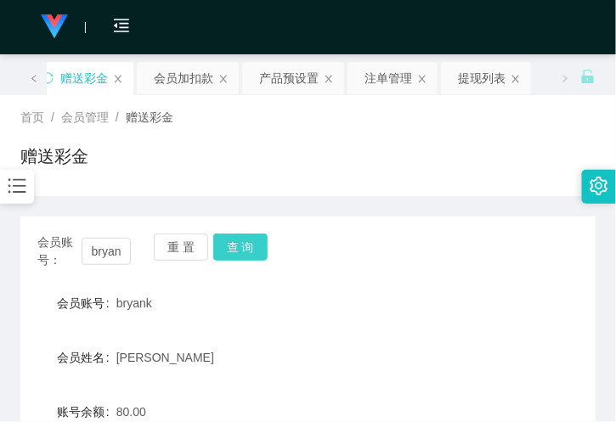
click at [234, 240] on button "查 询" at bounding box center [240, 247] width 54 height 27
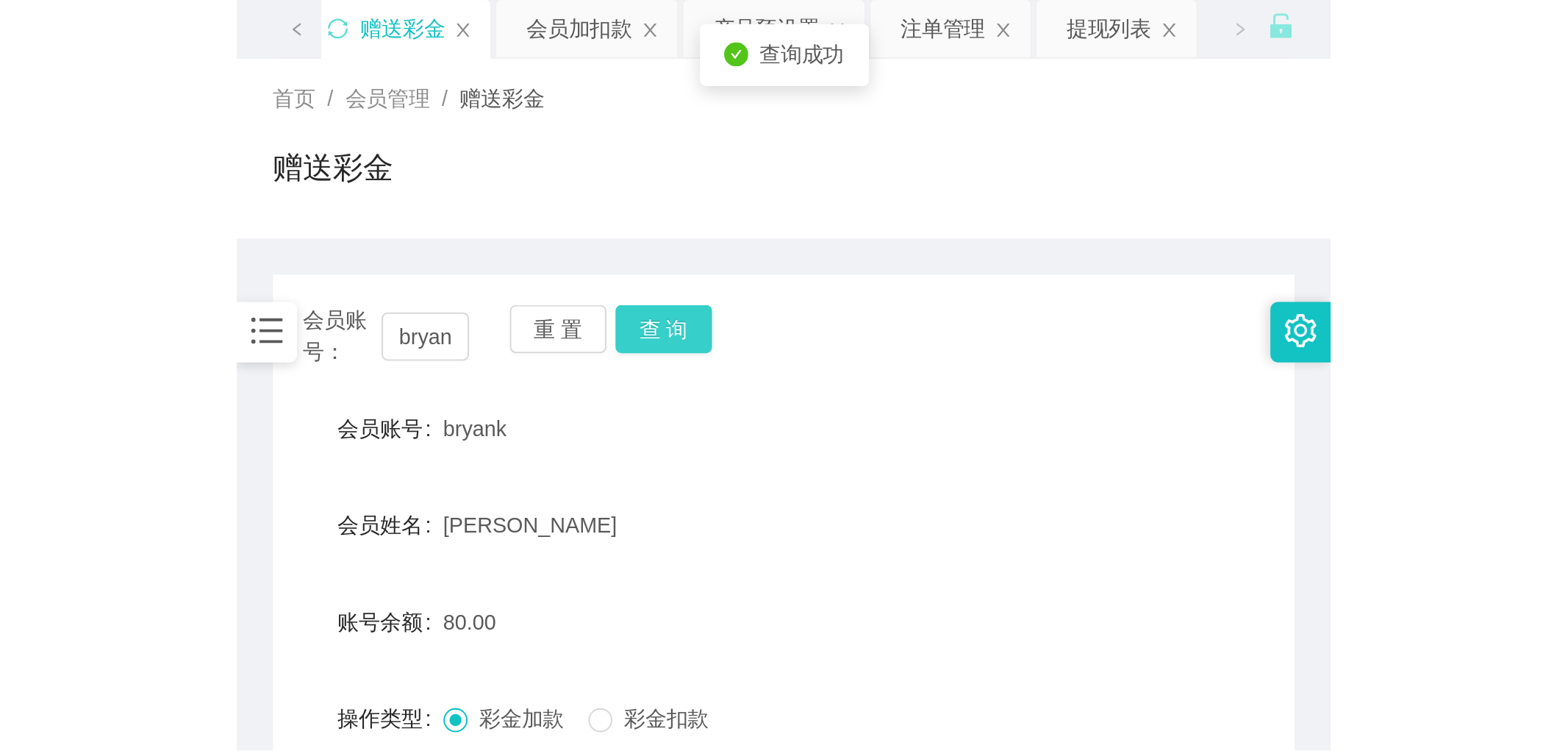
scroll to position [81, 0]
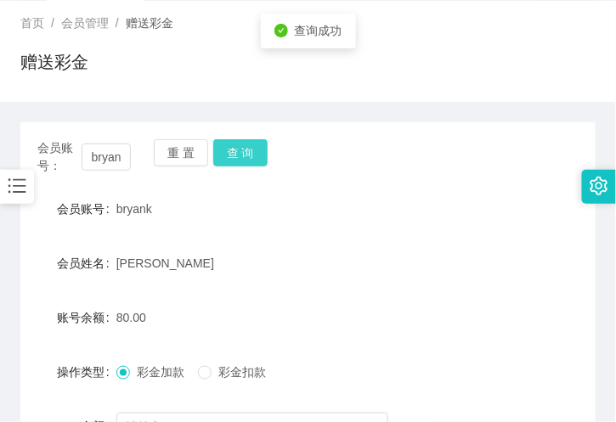
click at [253, 145] on button "查 询" at bounding box center [240, 152] width 54 height 27
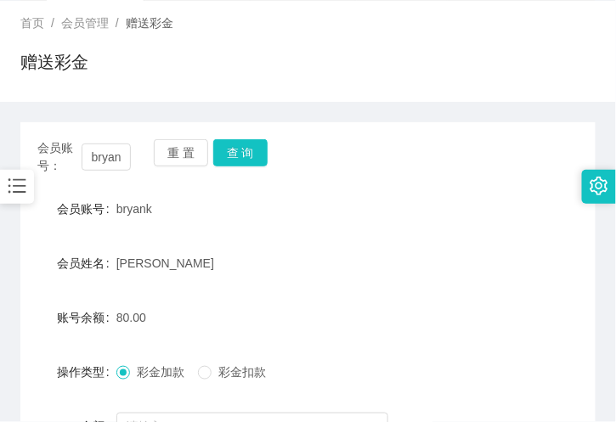
click at [197, 87] on div "赠送彩金" at bounding box center [307, 68] width 575 height 39
click at [409, 235] on form "会员账号 bryank 会员姓名 [PERSON_NAME] 账号余额 80.00 操作类型 彩金加款 彩金扣款 金额 确 定" at bounding box center [307, 345] width 575 height 306
click at [242, 134] on div "会员账号： [PERSON_NAME] 重 置 查 询 会员账号 bryank 会员姓名 [PERSON_NAME] 账号余额 80.00 操作类型 彩金加款…" at bounding box center [307, 328] width 575 height 413
click at [246, 149] on button "查 询" at bounding box center [240, 152] width 54 height 27
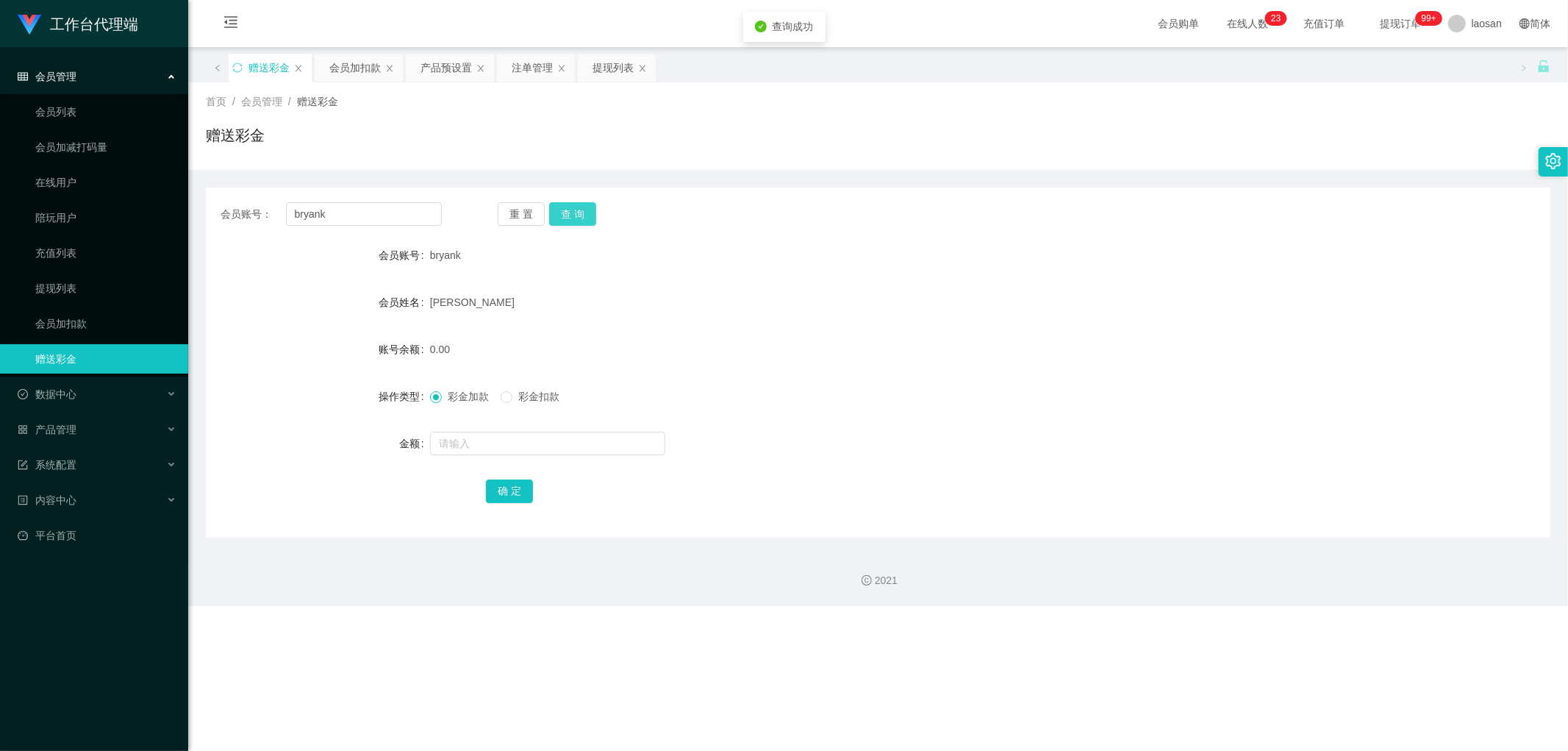
scroll to position [0, 0]
click at [532, 72] on div "提现列表" at bounding box center [677, 68] width 42 height 28
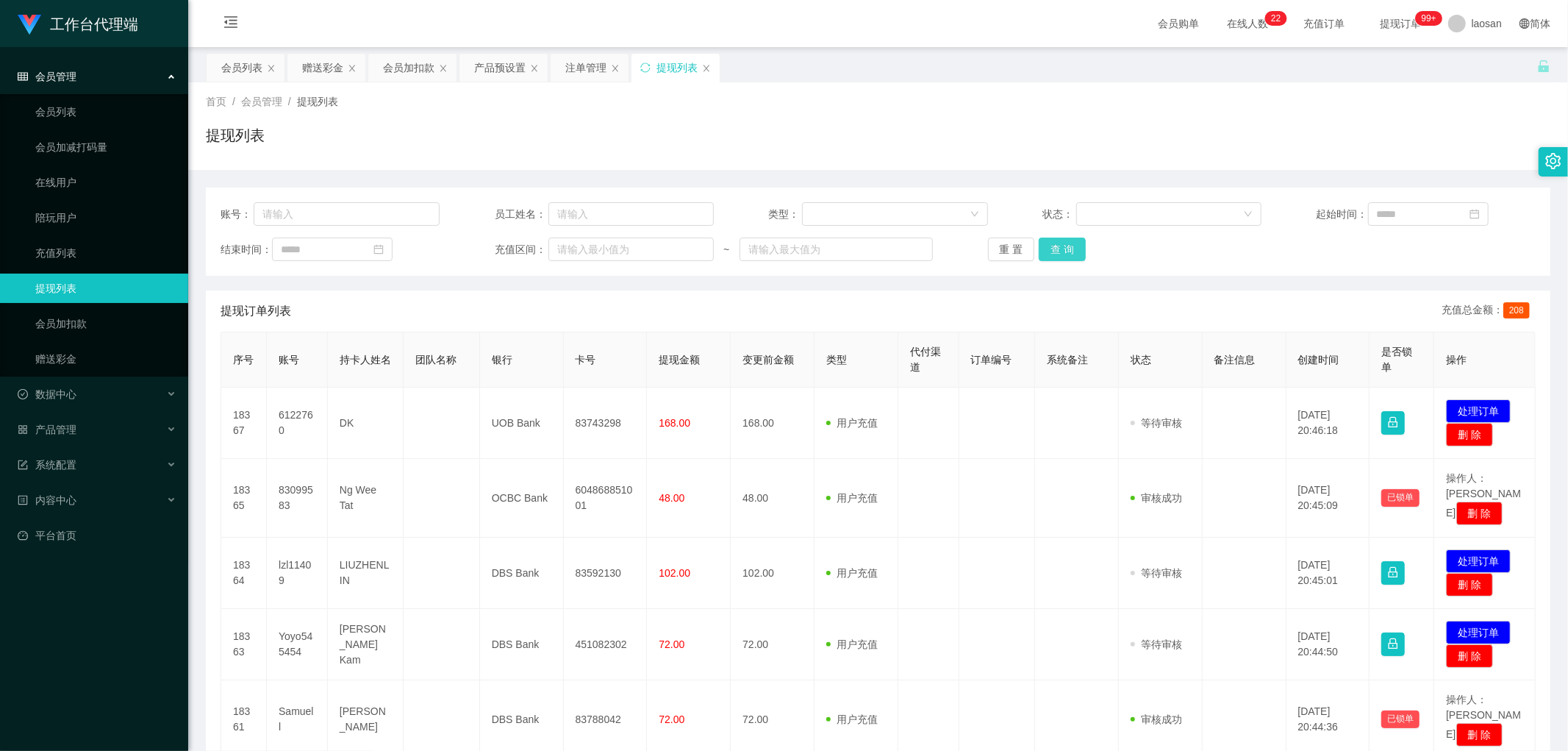
click at [532, 243] on button "查 询" at bounding box center [1062, 249] width 47 height 23
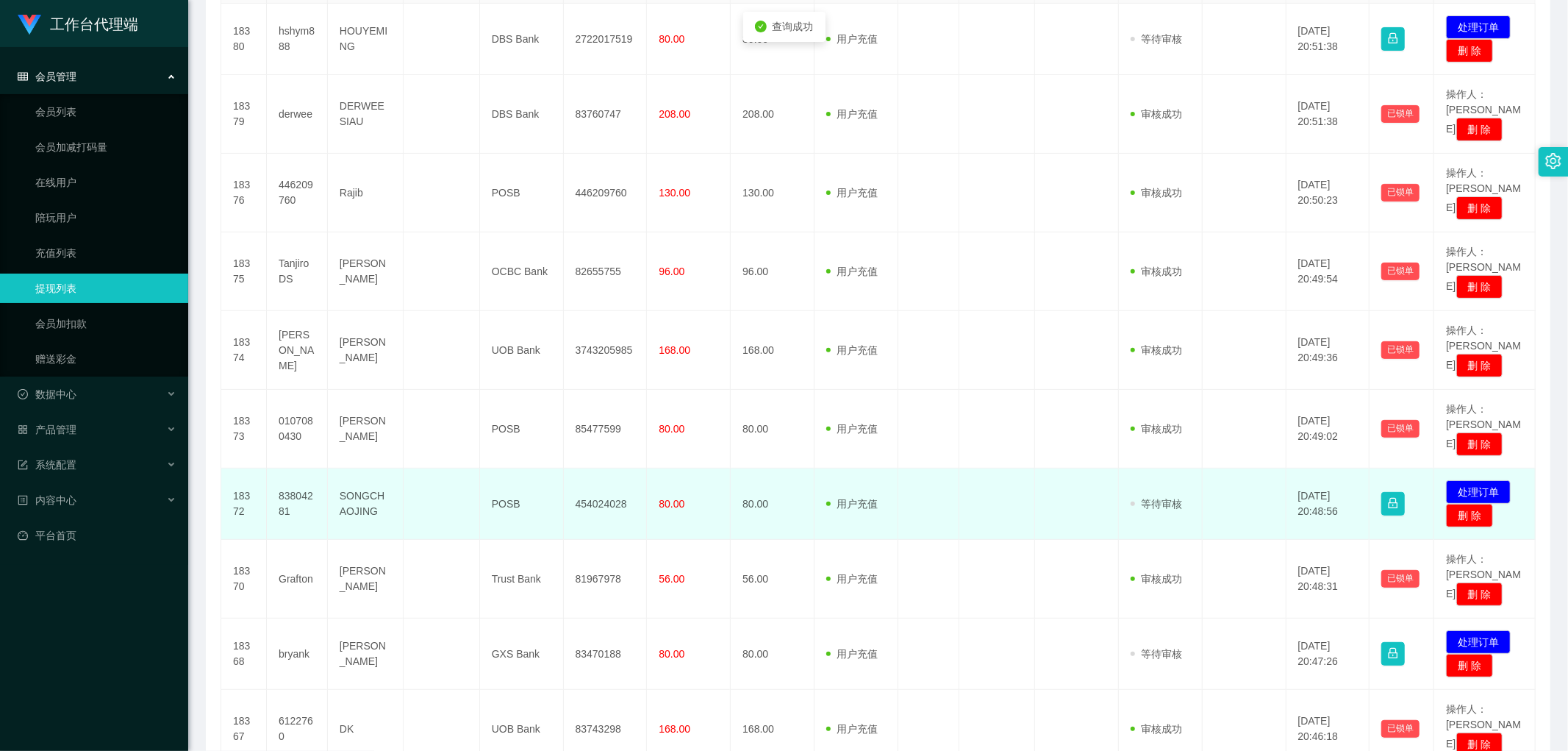
scroll to position [409, 0]
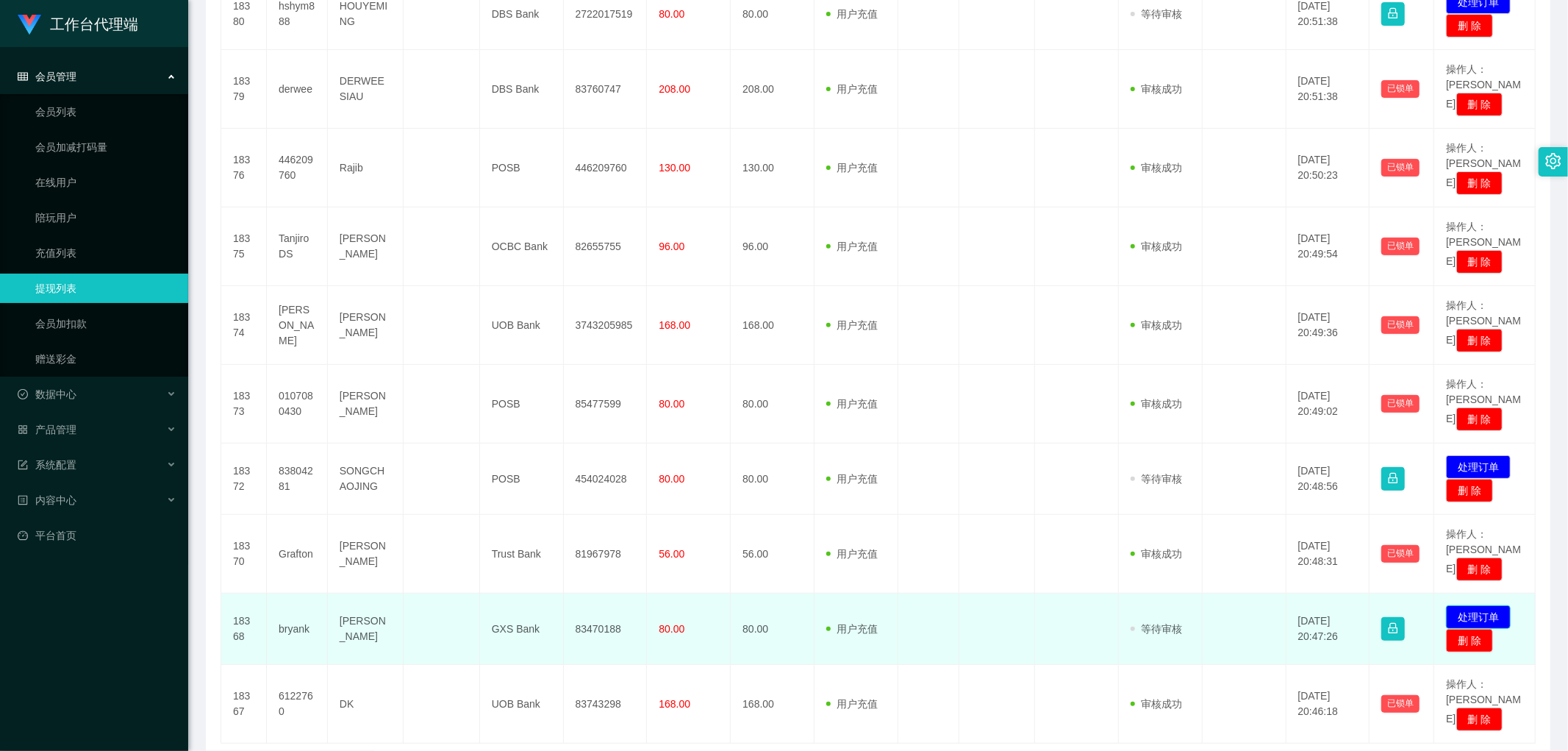
click at [532, 365] on button "处理订单" at bounding box center [1478, 617] width 65 height 23
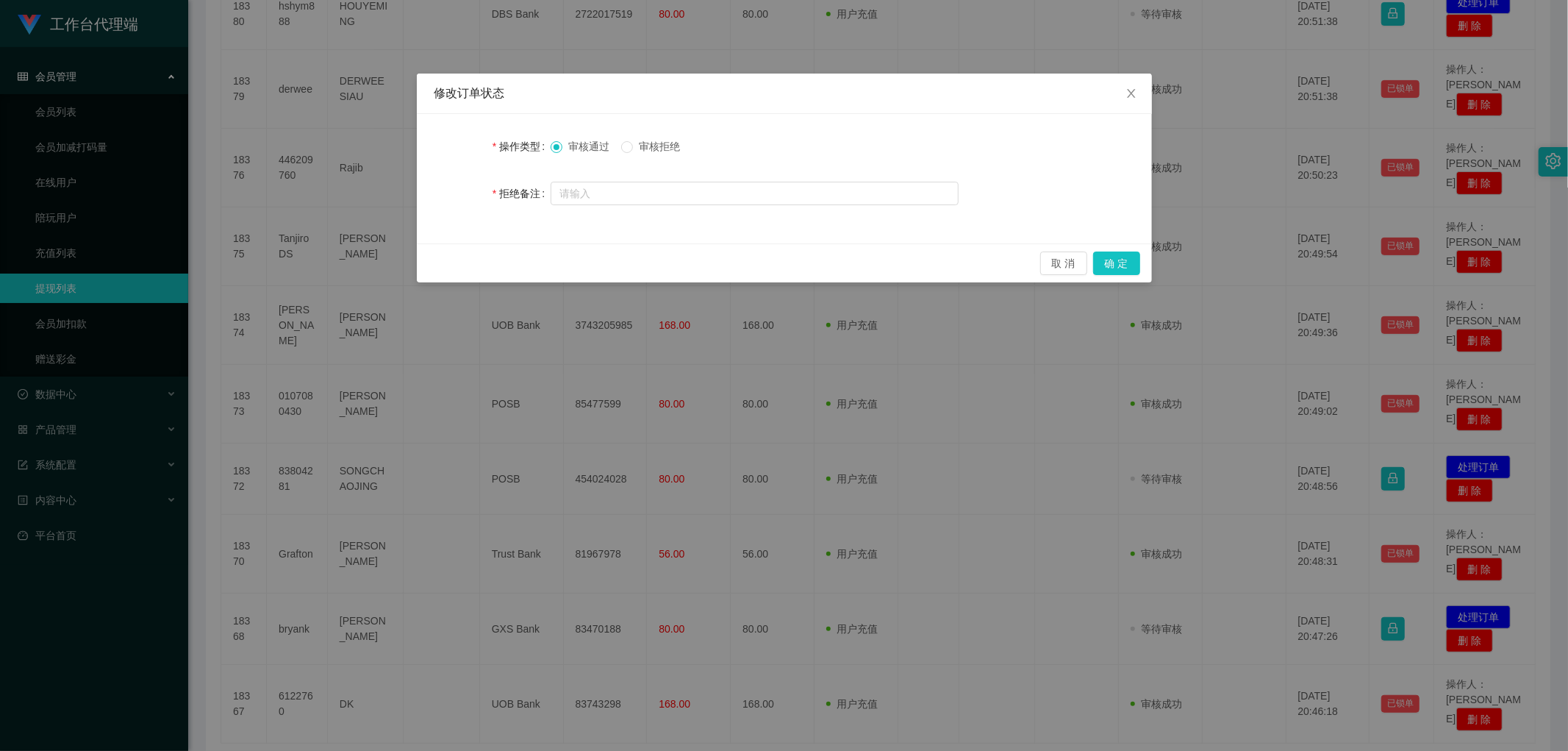
drag, startPoint x: 1147, startPoint y: 262, endPoint x: 1135, endPoint y: 261, distance: 12.0
click at [532, 261] on div "取 消 确 定" at bounding box center [784, 262] width 735 height 39
click at [532, 266] on button "确 定" at bounding box center [1117, 262] width 47 height 23
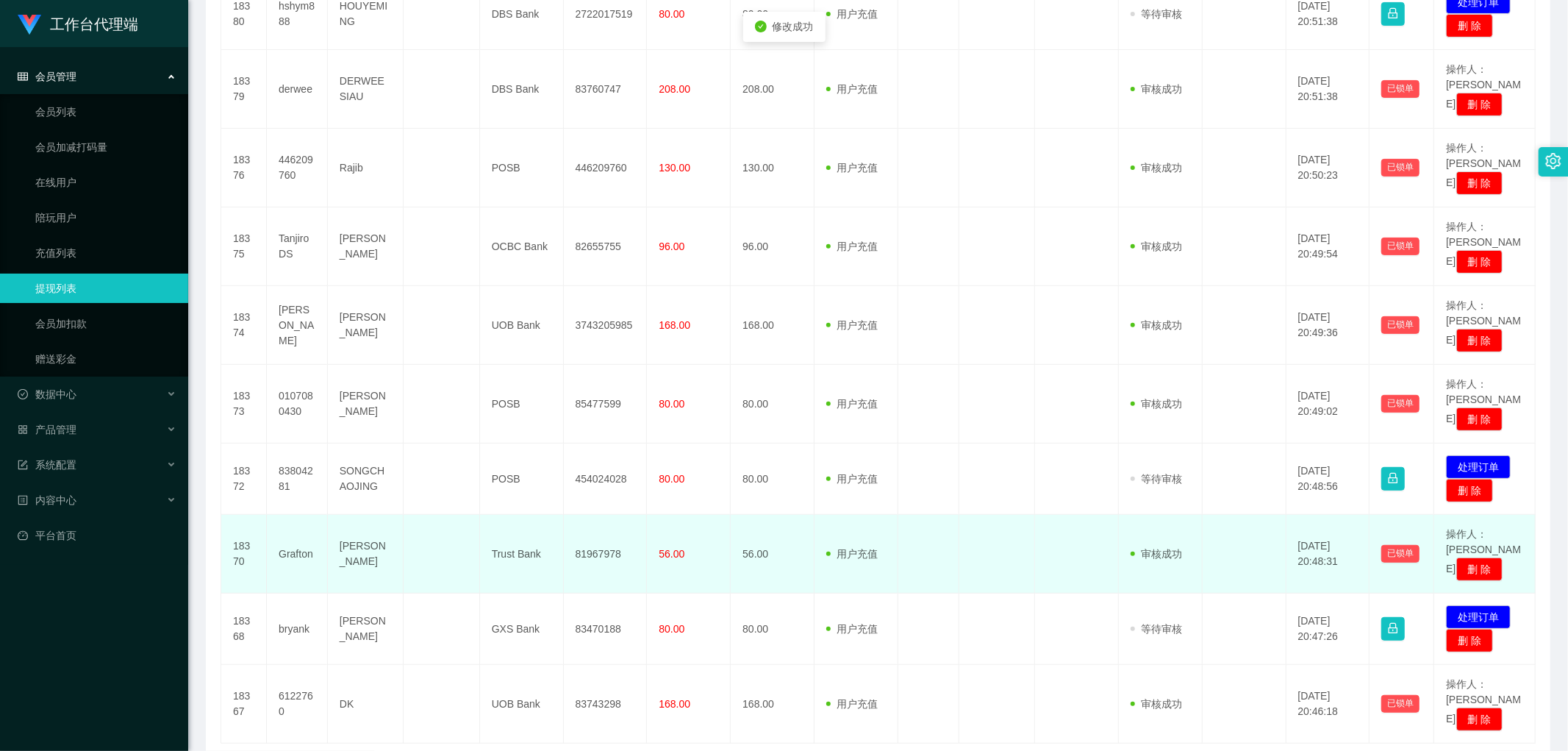
scroll to position [401, 0]
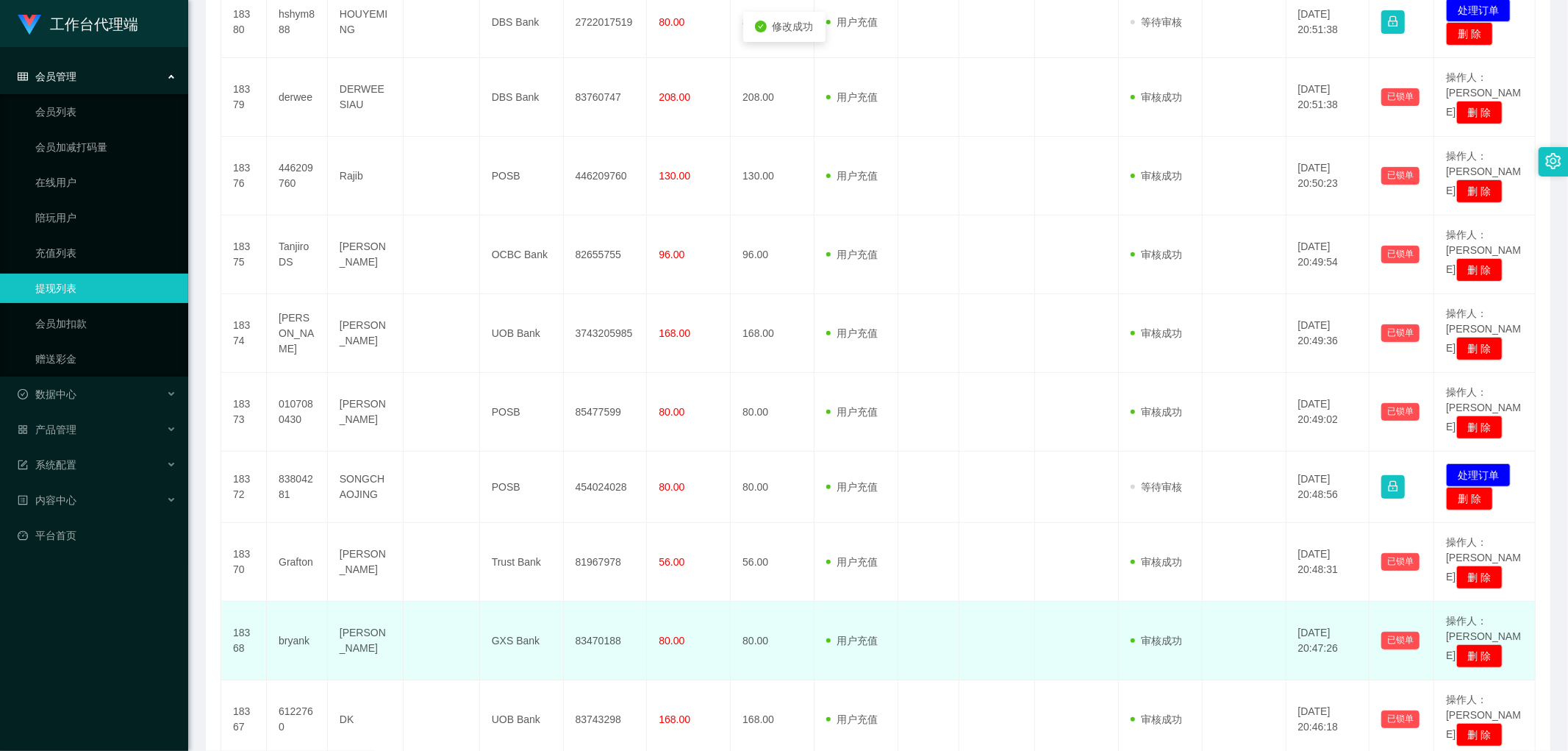
click at [532, 365] on td "83470188" at bounding box center [605, 641] width 84 height 79
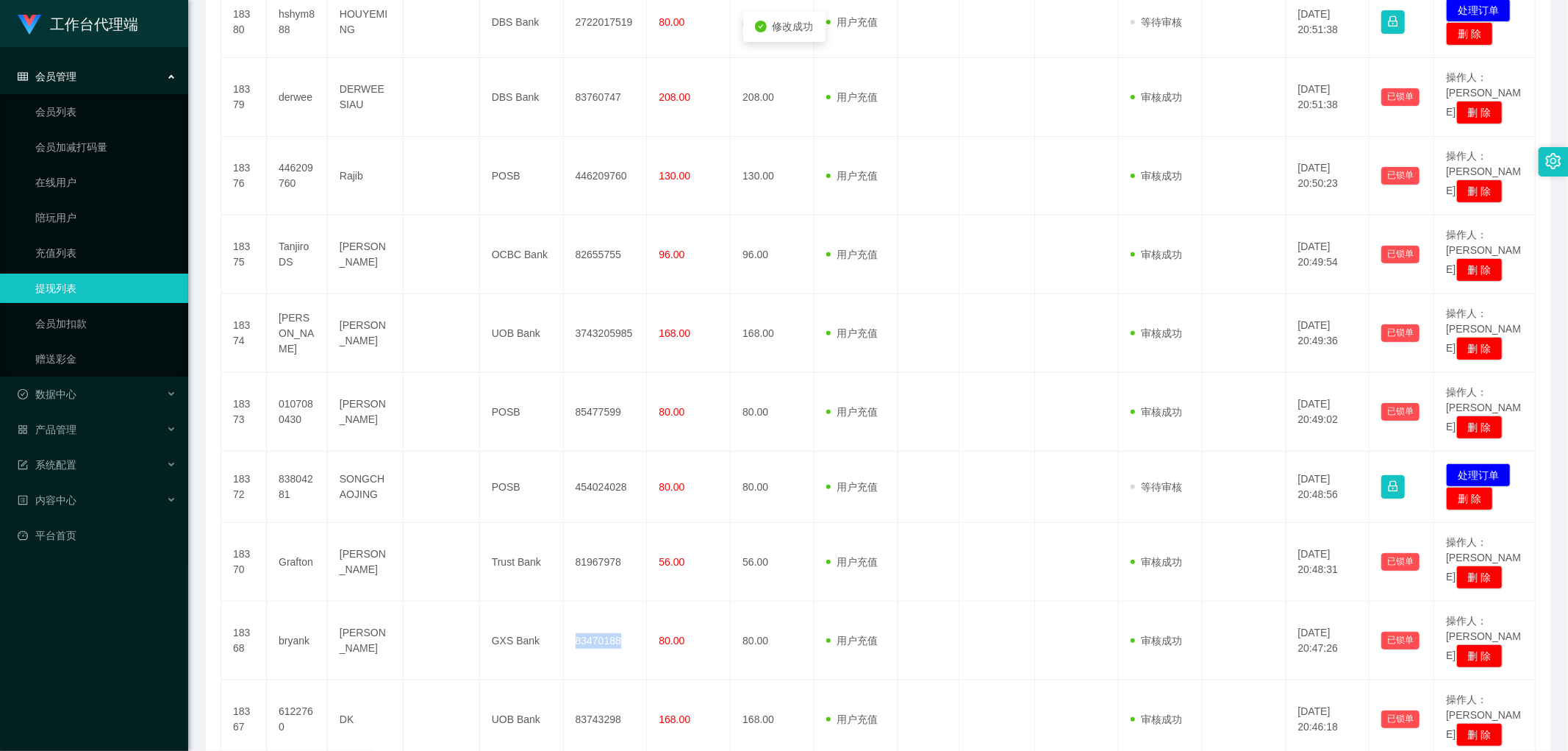
copy td "83470188"
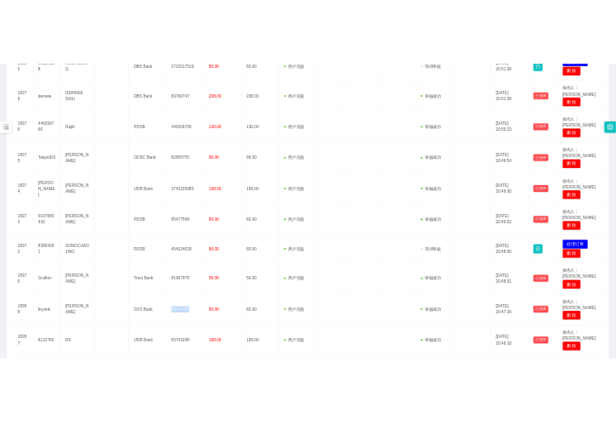
scroll to position [445, 0]
